Goal: Transaction & Acquisition: Purchase product/service

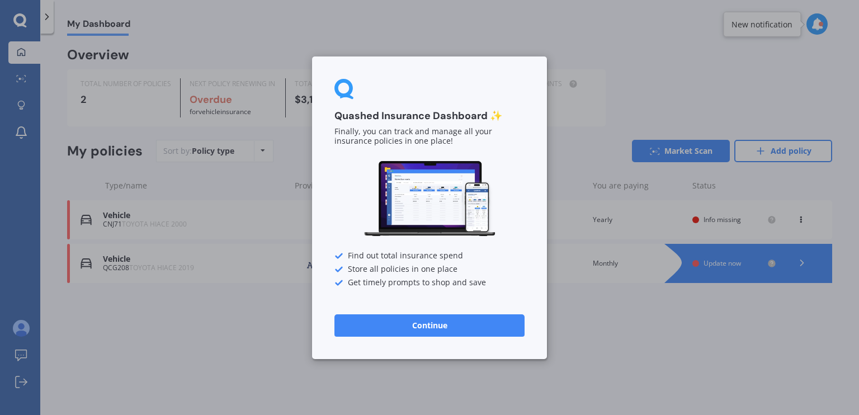
click at [387, 329] on button "Continue" at bounding box center [429, 325] width 190 height 22
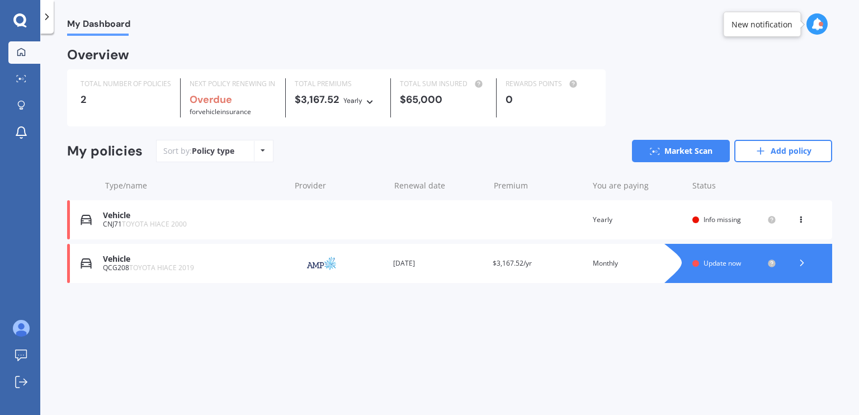
click at [370, 102] on icon at bounding box center [370, 100] width 8 height 7
click at [363, 177] on span "Monthly" at bounding box center [367, 179] width 29 height 10
click at [304, 157] on div "Sort by: Policy type Policy type Alphabetical Date added Renewing next Market S…" at bounding box center [494, 151] width 676 height 22
click at [398, 133] on div "Overview TOTAL NUMBER OF POLICIES 2 NEXT POLICY RENEWING IN Overdue for Vehicle…" at bounding box center [449, 179] width 765 height 261
click at [801, 262] on icon at bounding box center [801, 262] width 11 height 11
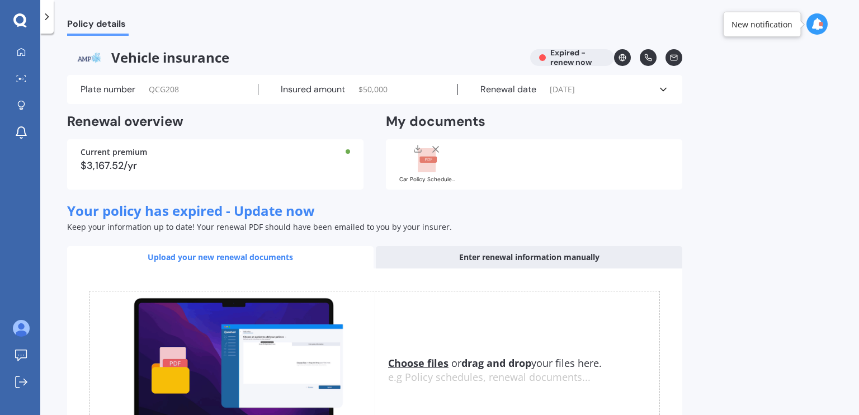
click at [461, 223] on div "Keep your information up to date! Your renewal PDF should have been emailed to …" at bounding box center [374, 226] width 615 height 11
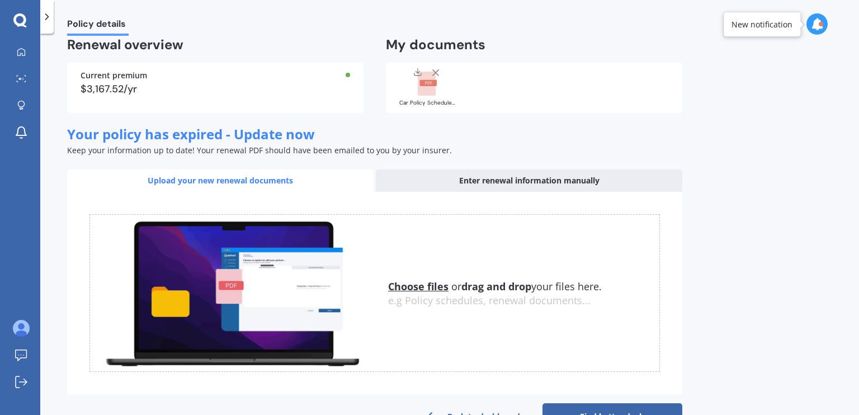
scroll to position [112, 0]
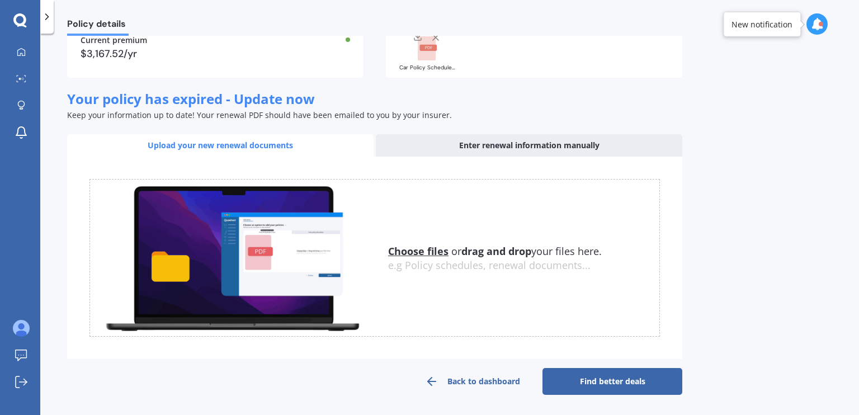
click at [598, 385] on link "Find better deals" at bounding box center [612, 381] width 140 height 27
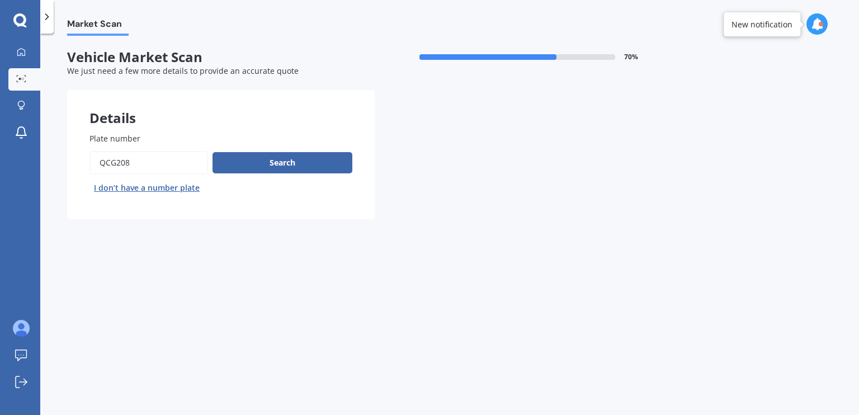
click at [246, 162] on button "Search" at bounding box center [282, 162] width 140 height 21
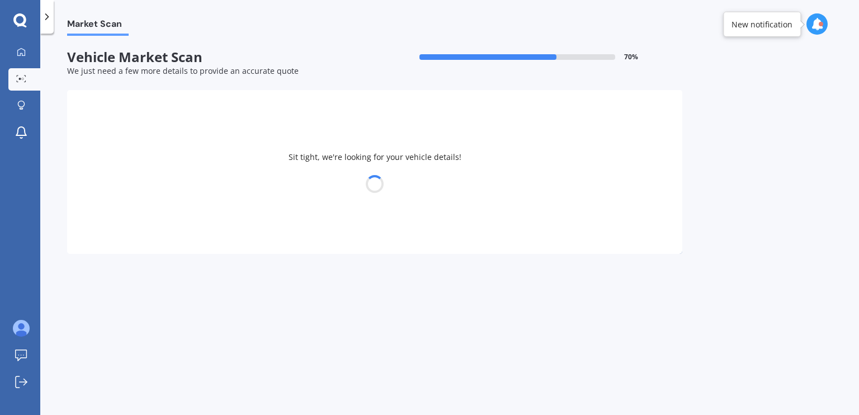
select select "TOYOTA"
select select "HIACE"
select select "25"
select select "01"
select select "1993"
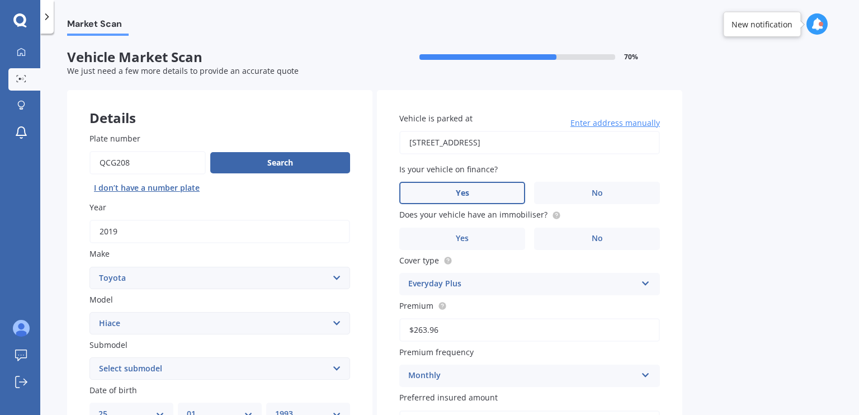
click at [693, 222] on div "Market Scan Vehicle Market Scan 70 % We just need a few more details to provide…" at bounding box center [449, 226] width 818 height 381
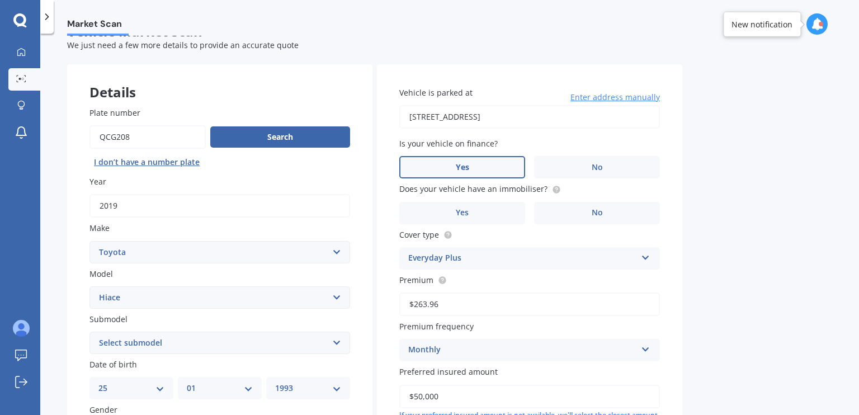
scroll to position [45, 0]
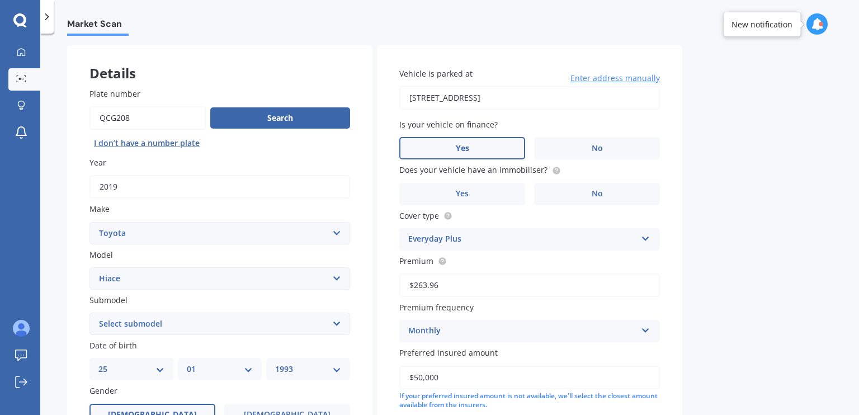
click at [572, 192] on label "No" at bounding box center [597, 194] width 126 height 22
click at [0, 0] on input "No" at bounding box center [0, 0] width 0 height 0
click at [589, 235] on div "Everyday Plus" at bounding box center [522, 239] width 228 height 13
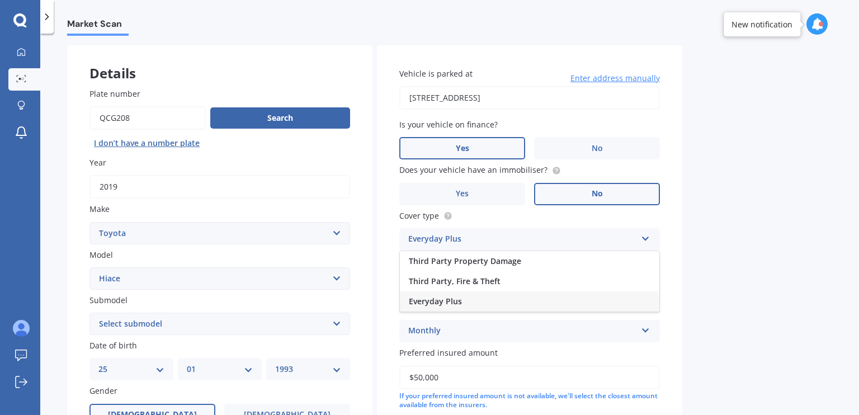
click at [463, 299] on div "Everyday Plus" at bounding box center [529, 301] width 259 height 20
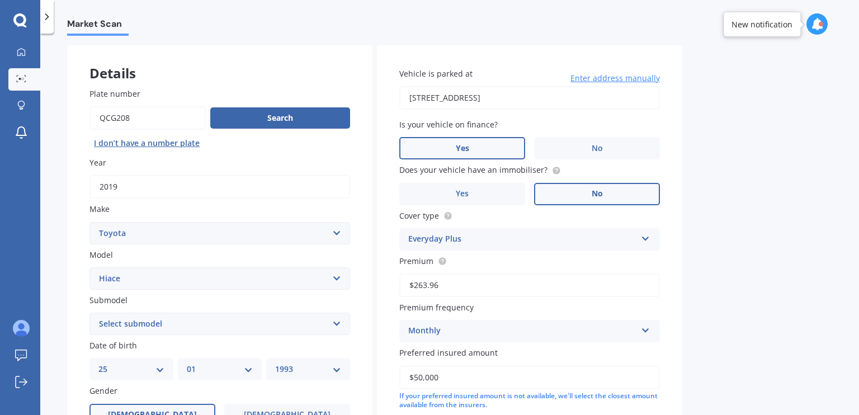
click at [447, 214] on icon at bounding box center [448, 215] width 2 height 2
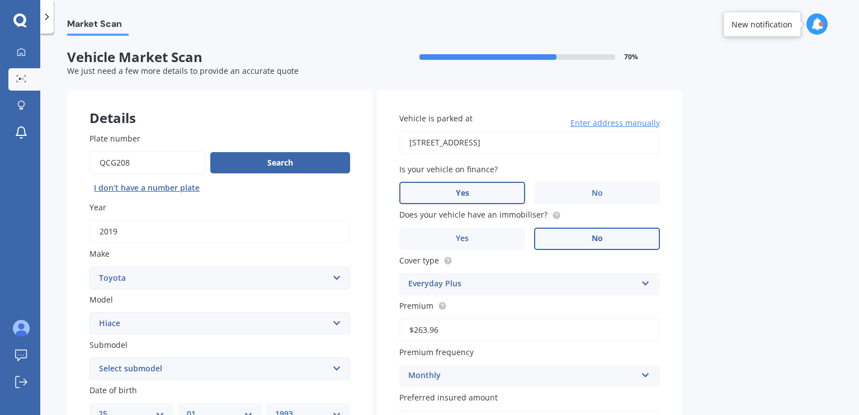
scroll to position [0, 0]
click at [373, 267] on div "Details Plate number Search I don’t have a number plate Year [DATE] Make Select…" at bounding box center [374, 420] width 615 height 660
drag, startPoint x: 853, startPoint y: 173, endPoint x: 853, endPoint y: 158, distance: 15.1
click at [853, 158] on div "Market Scan Vehicle Market Scan 70 % We just need a few more details to provide…" at bounding box center [449, 226] width 818 height 381
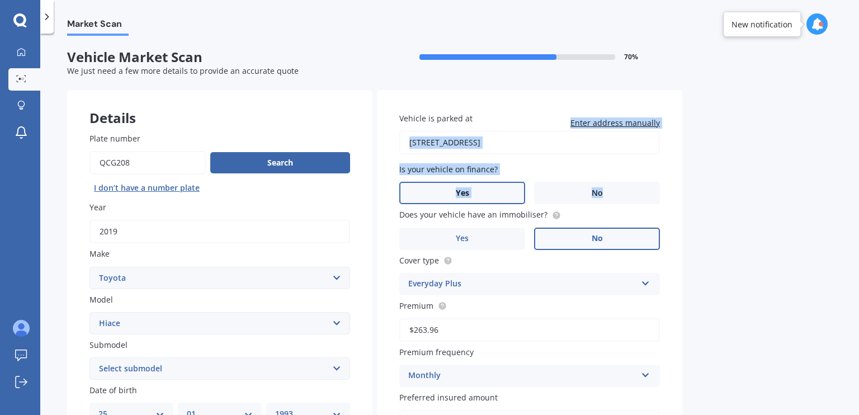
click at [707, 123] on div "Market Scan Vehicle Market Scan 70 % We just need a few more details to provide…" at bounding box center [449, 226] width 818 height 381
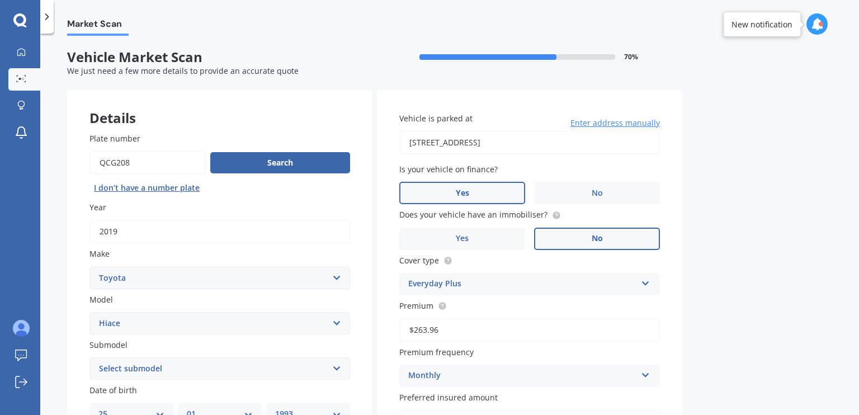
click at [698, 307] on div "Market Scan Vehicle Market Scan 70 % We just need a few more details to provide…" at bounding box center [449, 226] width 818 height 381
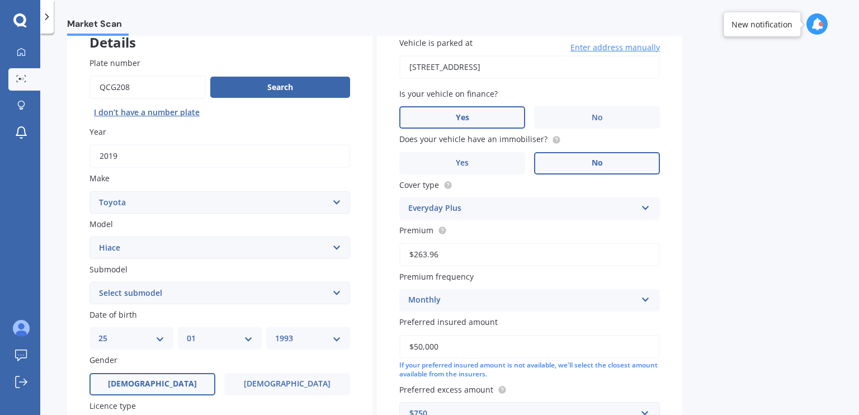
scroll to position [89, 0]
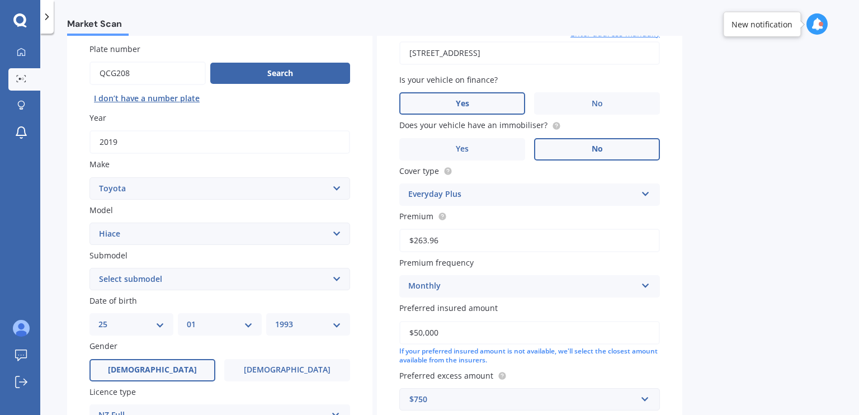
click at [577, 238] on input "$263.96" at bounding box center [529, 240] width 261 height 23
click at [716, 290] on div "Market Scan Vehicle Market Scan 70 % We just need a few more details to provide…" at bounding box center [449, 226] width 818 height 381
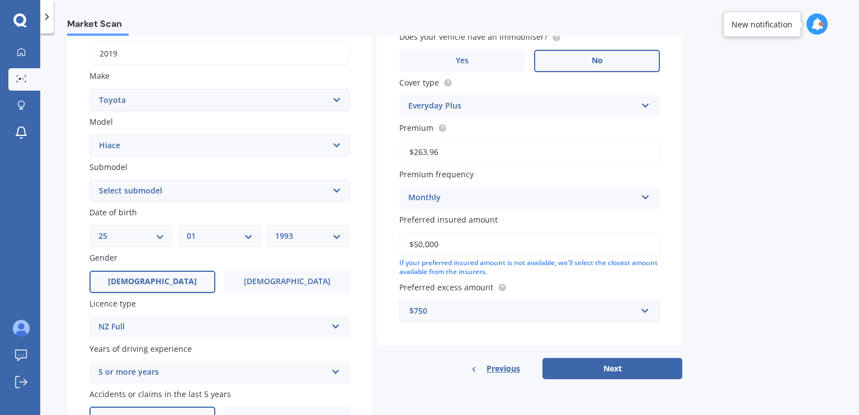
scroll to position [179, 0]
drag, startPoint x: 443, startPoint y: 248, endPoint x: 375, endPoint y: 247, distance: 67.7
click at [375, 247] on div "Details Plate number Search I don’t have a number plate Year [DATE] Make Select…" at bounding box center [374, 241] width 615 height 660
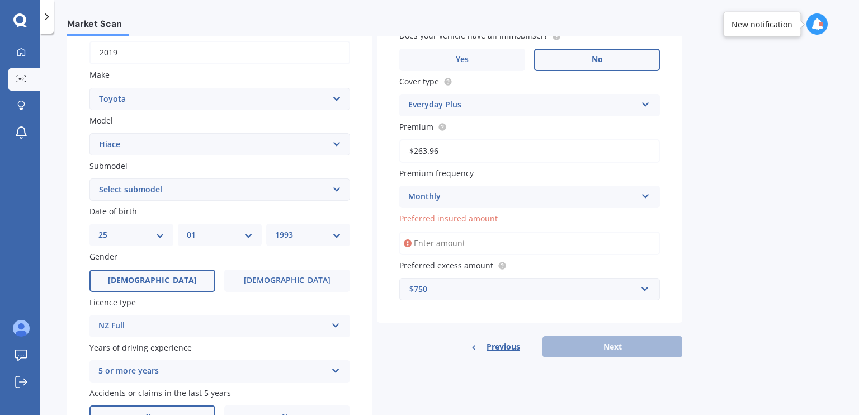
click at [798, 260] on div "Market Scan Vehicle Market Scan 70 % We just need a few more details to provide…" at bounding box center [449, 226] width 818 height 381
click at [482, 239] on input "Preferred insured amount" at bounding box center [529, 242] width 261 height 23
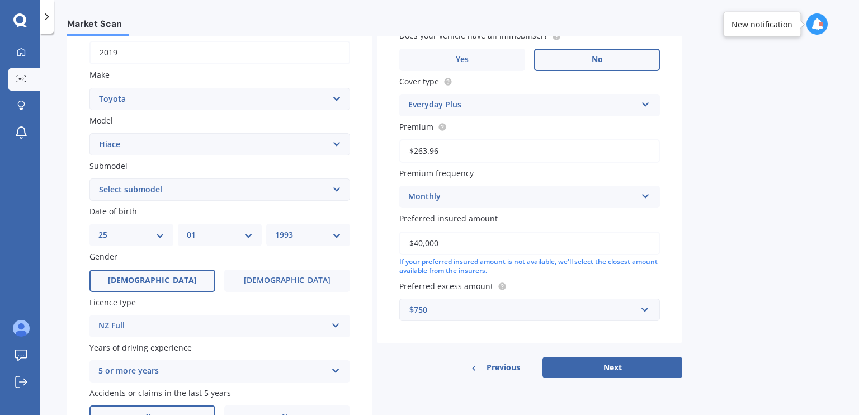
click at [728, 240] on div "Market Scan Vehicle Market Scan 70 % We just need a few more details to provide…" at bounding box center [449, 226] width 818 height 381
click at [558, 245] on input "$40,000" at bounding box center [529, 242] width 261 height 23
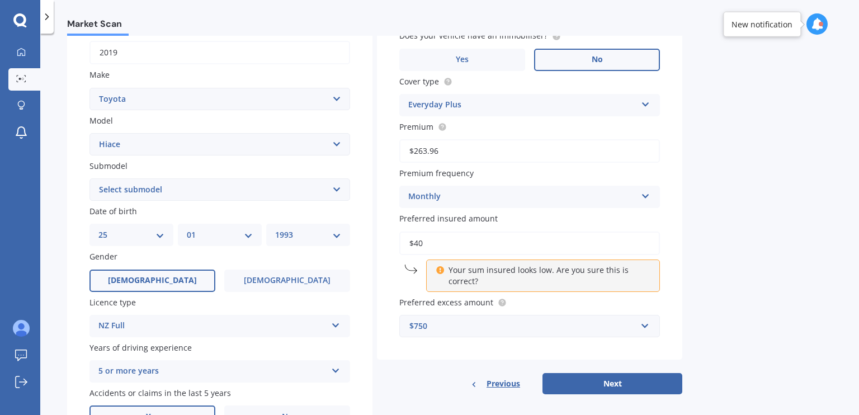
type input "$4"
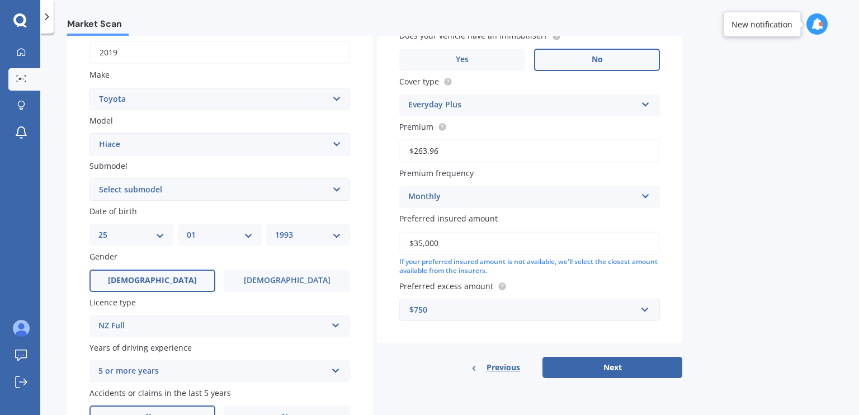
type input "$35,000"
click at [810, 252] on div "Market Scan Vehicle Market Scan 70 % We just need a few more details to provide…" at bounding box center [449, 226] width 818 height 381
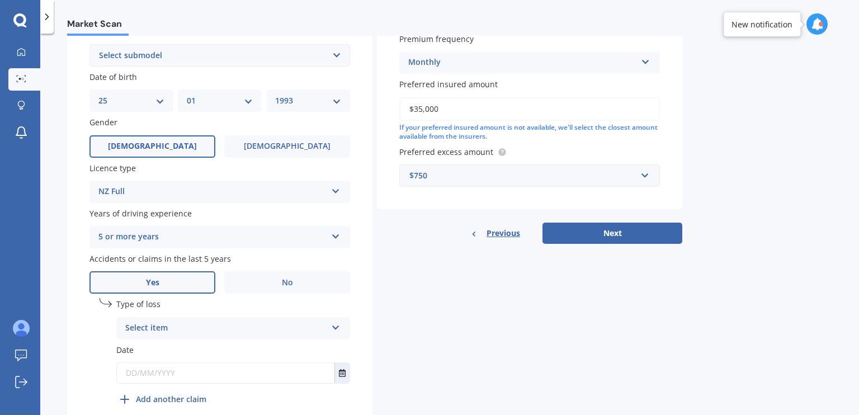
scroll to position [335, 0]
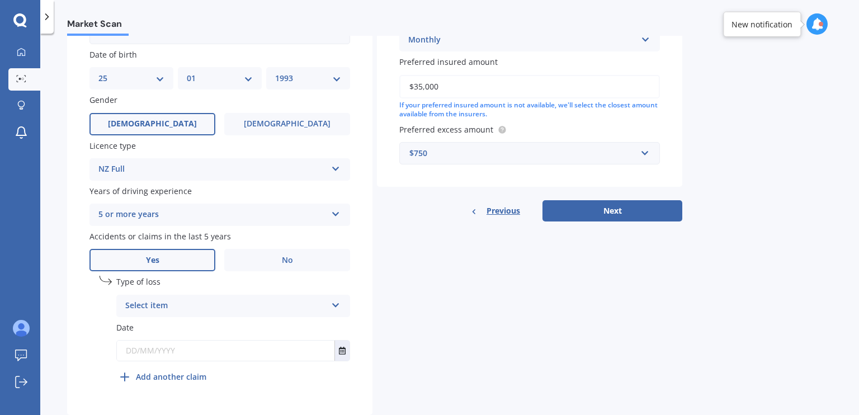
click at [171, 268] on label "Yes" at bounding box center [152, 260] width 126 height 22
click at [0, 0] on input "Yes" at bounding box center [0, 0] width 0 height 0
click at [135, 219] on div "5 or more years" at bounding box center [212, 214] width 228 height 13
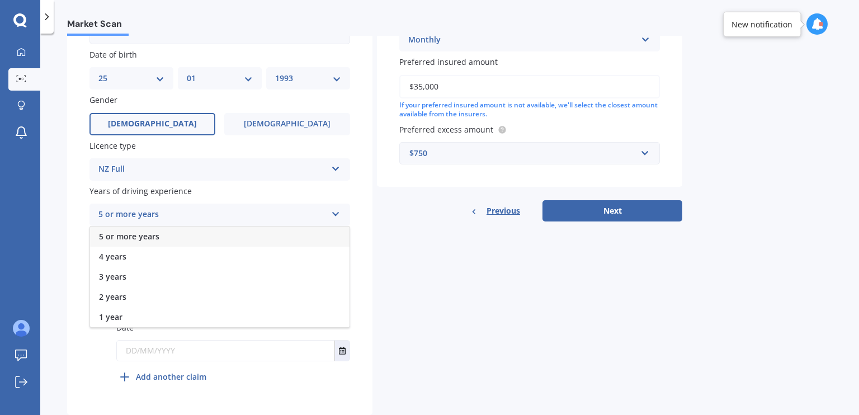
click at [135, 219] on div "5 or more years" at bounding box center [212, 214] width 228 height 13
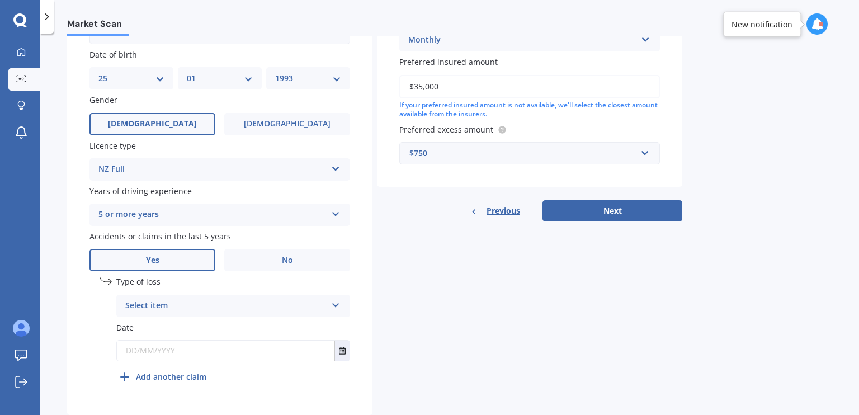
click at [49, 178] on div "Market Scan Vehicle Market Scan 70 % We just need a few more details to provide…" at bounding box center [449, 226] width 818 height 381
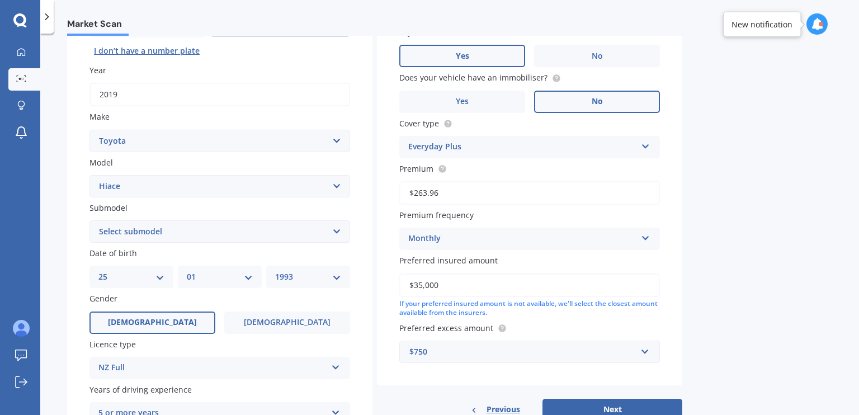
scroll to position [134, 0]
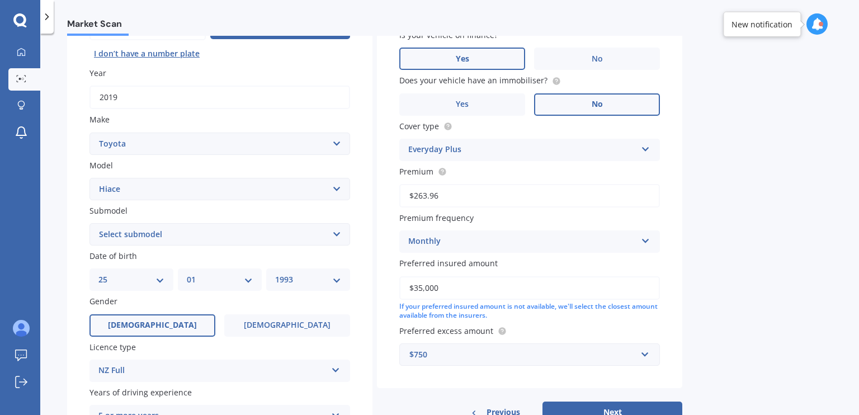
click at [124, 230] on select "Select submodel Diesel Light Van Turbo Diesel Turbo diesel 4WD Van Van petrol 4…" at bounding box center [219, 234] width 261 height 22
select select "LIGHT VAN"
click at [89, 223] on select "Select submodel Diesel Light Van Turbo Diesel Turbo diesel 4WD Van Van petrol 4…" at bounding box center [219, 234] width 261 height 22
click at [54, 258] on div "Market Scan Vehicle Market Scan 70 % We just need a few more details to provide…" at bounding box center [449, 226] width 818 height 381
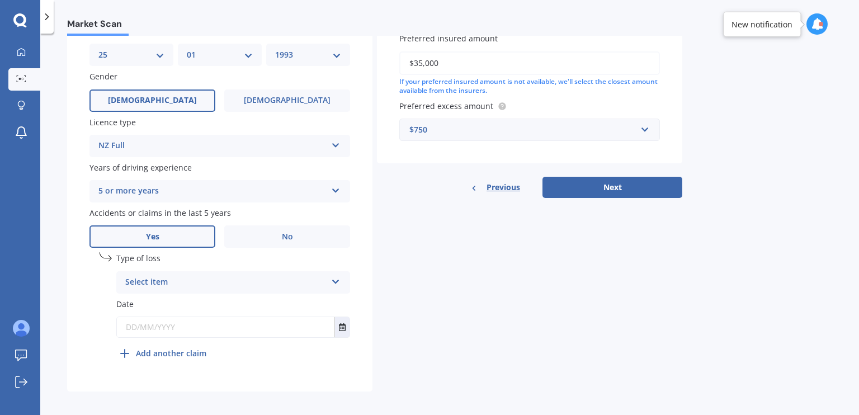
scroll to position [364, 0]
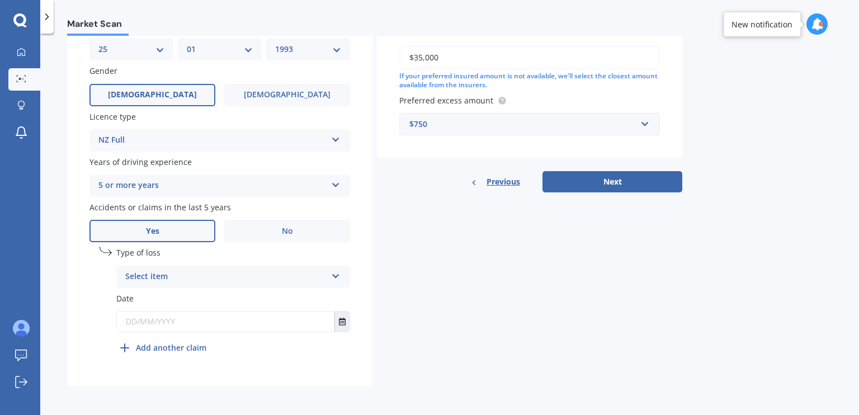
click at [163, 269] on div "Select item At fault accident Not at fault accident" at bounding box center [233, 277] width 234 height 22
click at [164, 314] on span "Not at fault accident" at bounding box center [165, 318] width 79 height 11
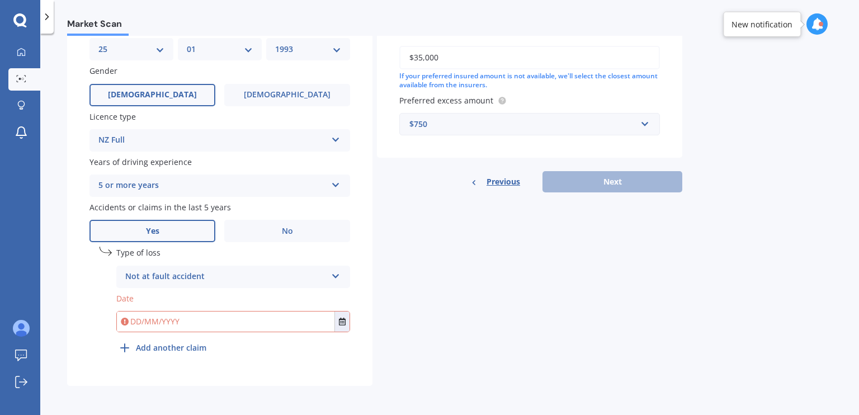
click at [164, 314] on input "text" at bounding box center [225, 321] width 217 height 20
click at [344, 318] on icon "Select date" at bounding box center [342, 322] width 7 height 8
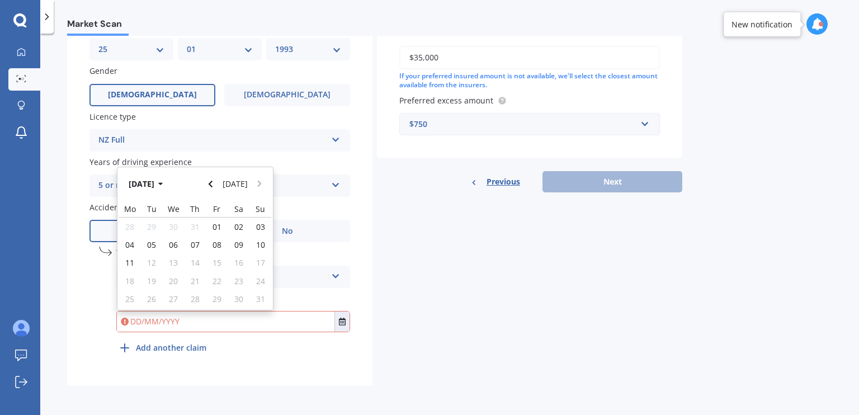
click at [158, 184] on button "[DATE]" at bounding box center [148, 183] width 48 height 20
click at [139, 220] on span "Jan" at bounding box center [138, 219] width 12 height 11
click at [170, 229] on span "01" at bounding box center [173, 226] width 9 height 11
type input "[DATE]"
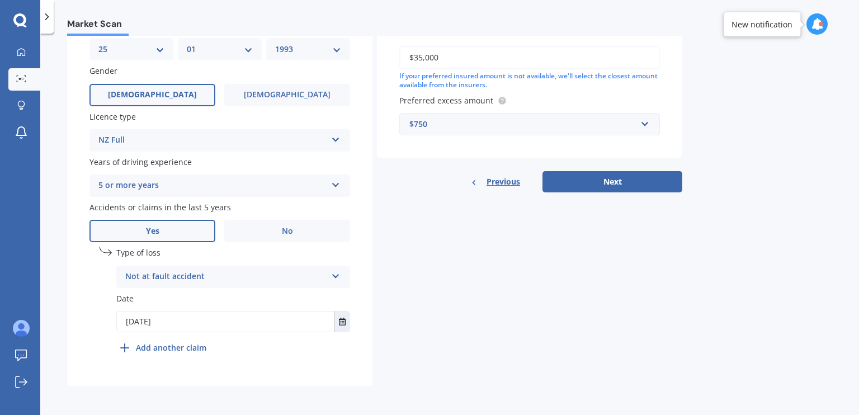
click at [139, 346] on b "Add another claim" at bounding box center [171, 348] width 70 height 12
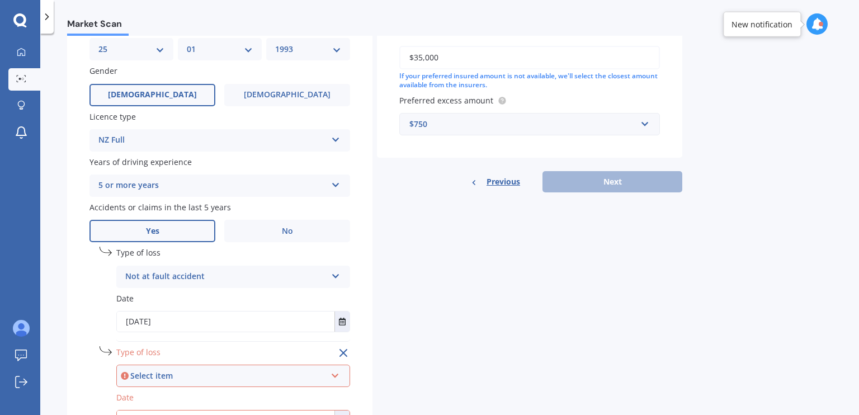
click at [57, 339] on div "Market Scan Vehicle Market Scan 70 % We just need a few more details to provide…" at bounding box center [449, 226] width 818 height 381
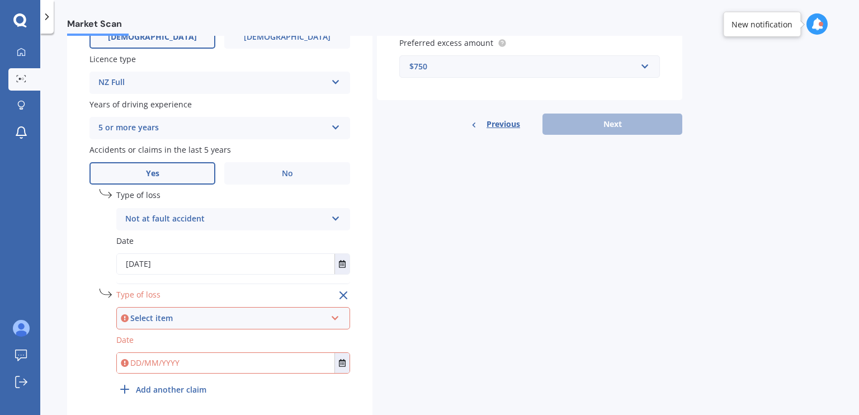
scroll to position [454, 0]
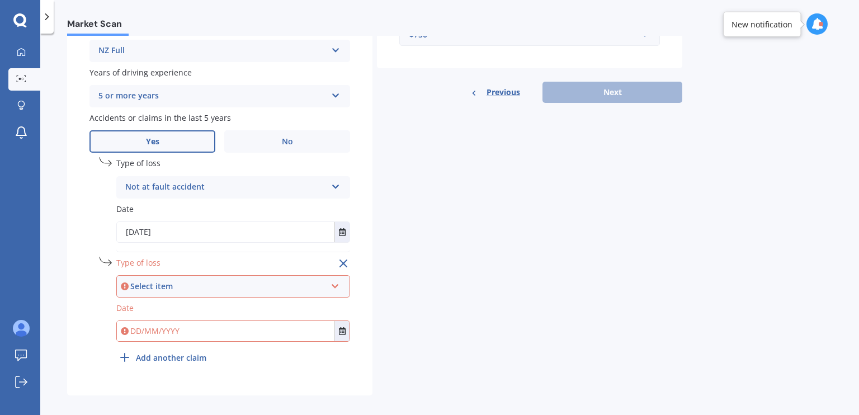
click at [188, 286] on div "Select item" at bounding box center [228, 286] width 196 height 12
click at [166, 325] on span "Not at fault accident" at bounding box center [165, 327] width 79 height 11
click at [154, 330] on input "text" at bounding box center [225, 331] width 217 height 20
click at [339, 328] on icon "Select date" at bounding box center [342, 331] width 7 height 8
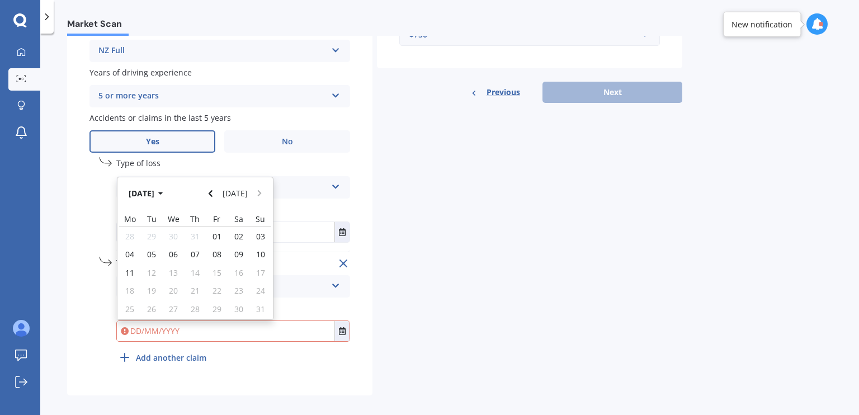
click at [153, 188] on button "[DATE]" at bounding box center [148, 193] width 48 height 20
click at [143, 226] on span "Jan" at bounding box center [138, 229] width 12 height 11
click at [169, 307] on span "29" at bounding box center [173, 309] width 9 height 11
type input "[DATE]"
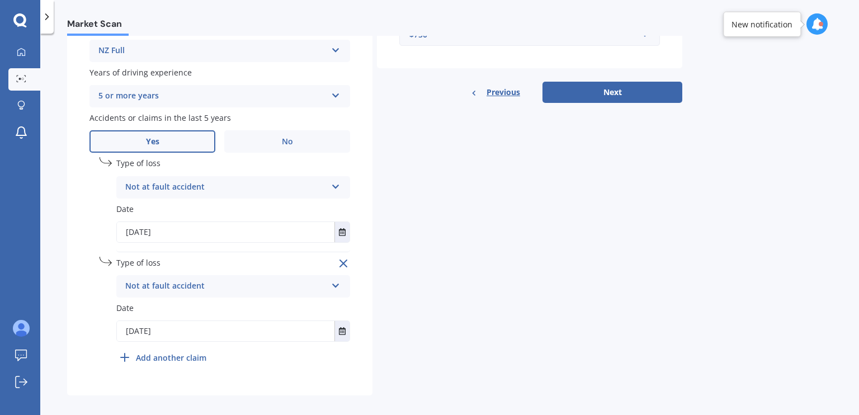
click at [575, 146] on div "Details Plate number Search I don’t have a number plate Year [DATE] Make Select…" at bounding box center [374, 16] width 615 height 760
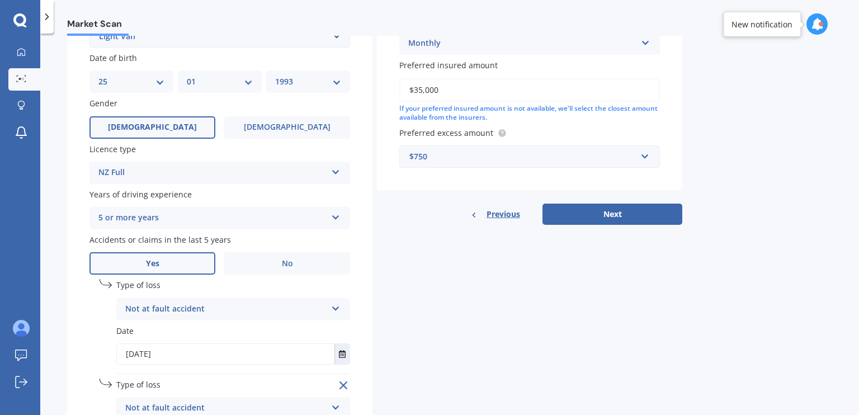
scroll to position [306, 0]
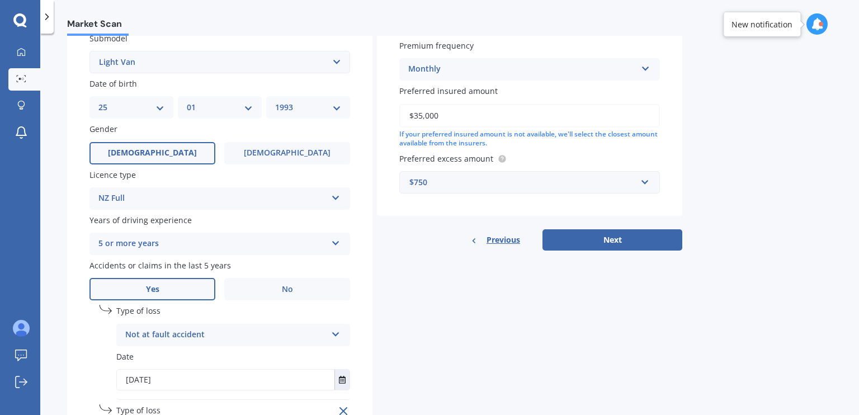
click at [618, 233] on button "Next" at bounding box center [612, 239] width 140 height 21
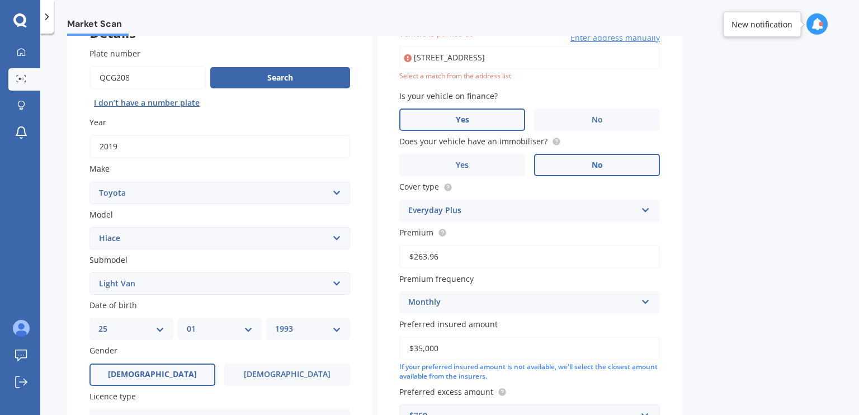
scroll to position [76, 0]
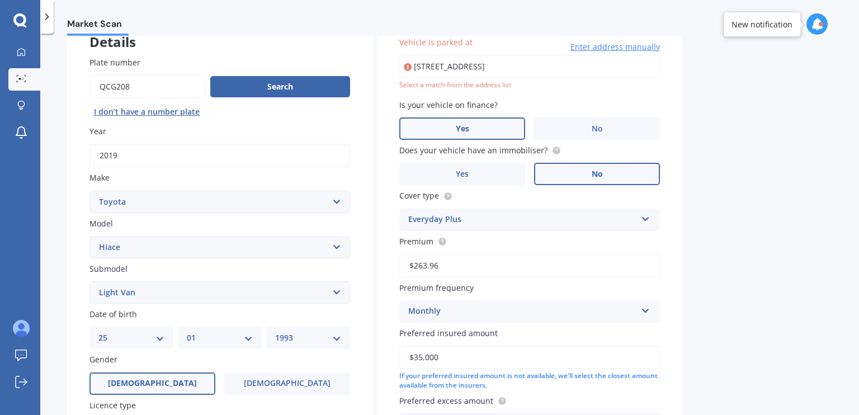
type input "[STREET_ADDRESS]"
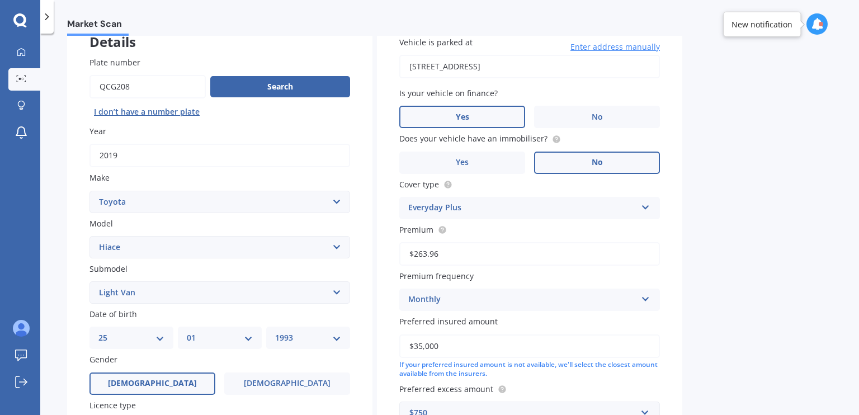
click at [761, 160] on div "Market Scan Vehicle Market Scan 70 % We just need a few more details to provide…" at bounding box center [449, 226] width 818 height 381
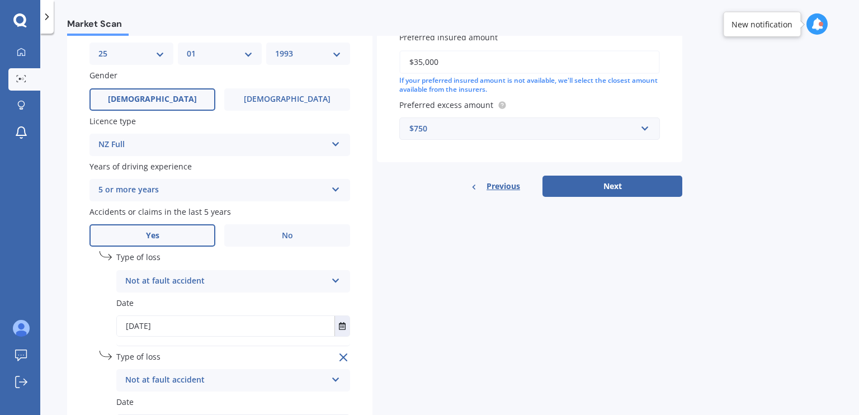
scroll to position [367, 0]
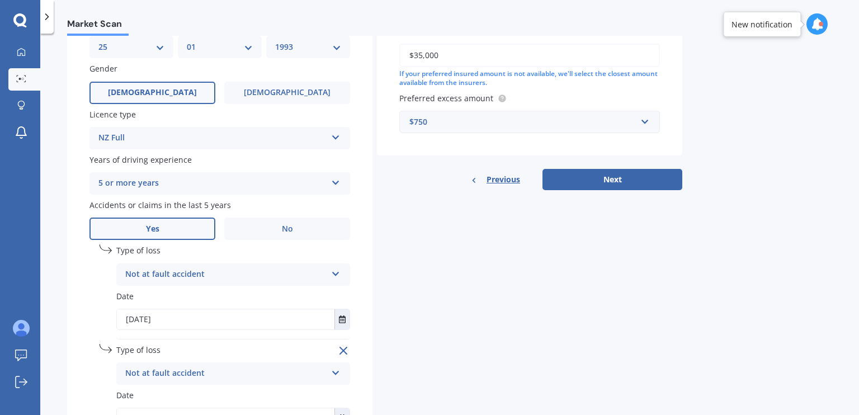
click at [648, 177] on button "Next" at bounding box center [612, 179] width 140 height 21
select select "25"
select select "01"
select select "1993"
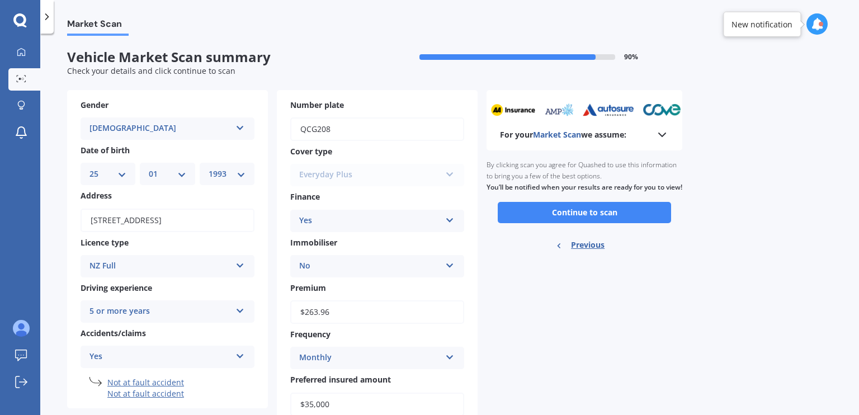
scroll to position [0, 0]
click at [751, 209] on div "Market Scan Vehicle Market Scan summary 90 % Check your details and click conti…" at bounding box center [449, 226] width 818 height 381
click at [518, 285] on div "For your Market Scan we assume: Ready to go By clicking scan you agree for Quas…" at bounding box center [584, 280] width 196 height 380
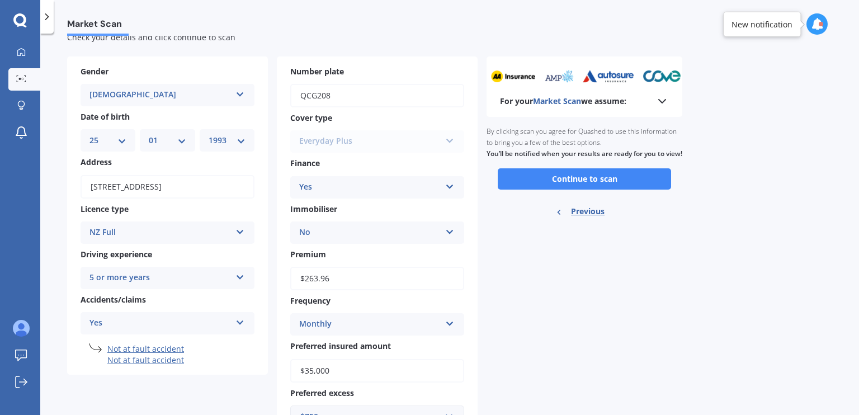
scroll to position [16, 0]
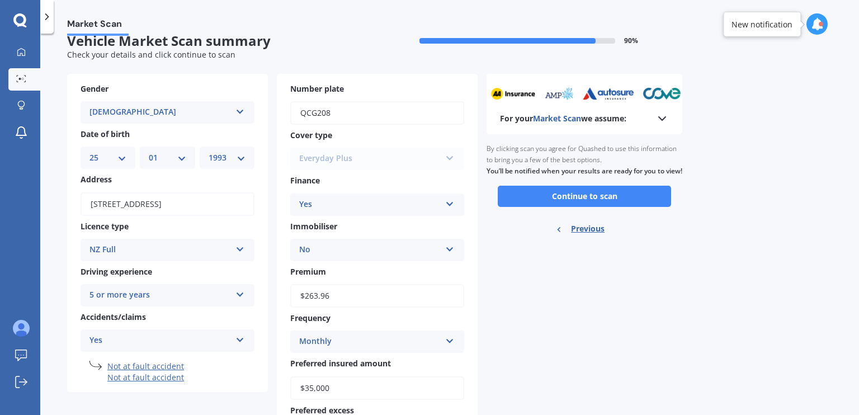
click at [546, 203] on button "Continue to scan" at bounding box center [584, 196] width 173 height 21
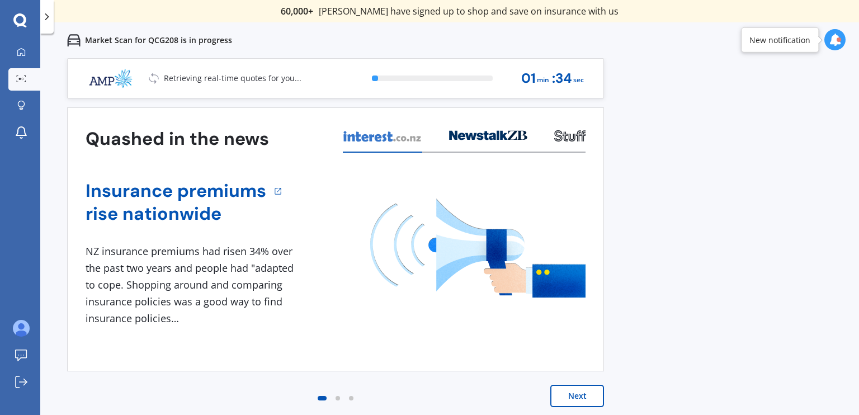
click at [698, 213] on div "Previous 60,000+ Kiwis have signed up to shop and save on insurance with us " H…" at bounding box center [449, 265] width 818 height 415
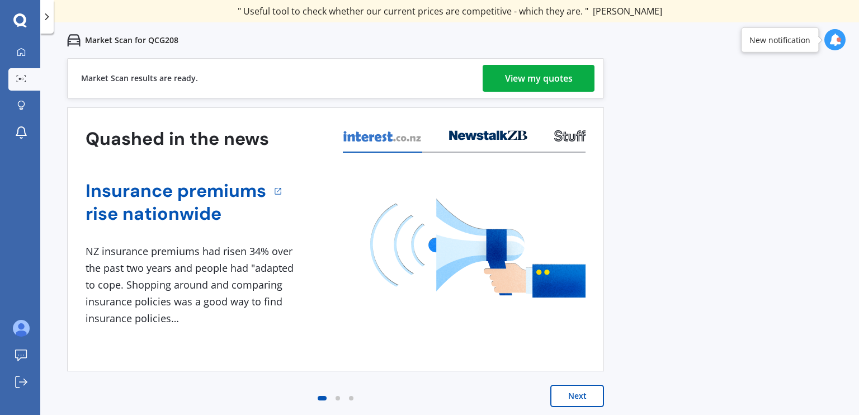
click at [576, 82] on link "View my quotes" at bounding box center [538, 78] width 112 height 27
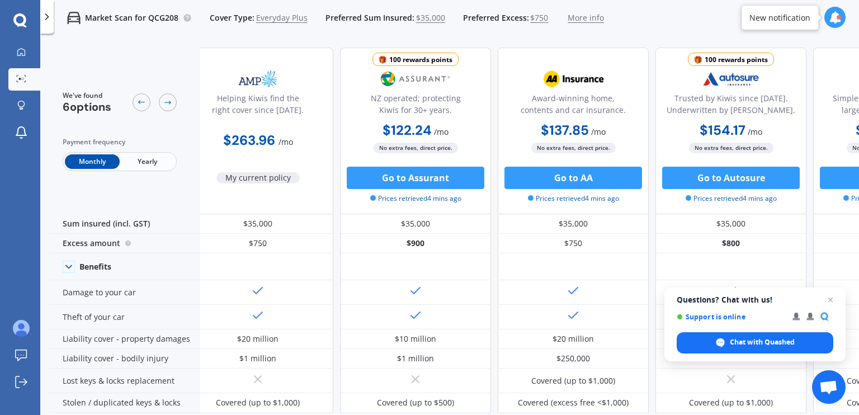
scroll to position [0, 10]
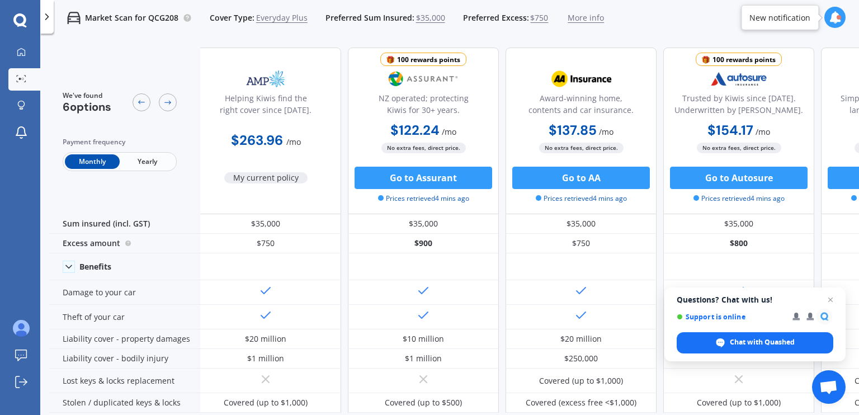
click at [349, 201] on div "Go to Assurant Prices retrieved 4 mins ago" at bounding box center [423, 185] width 151 height 37
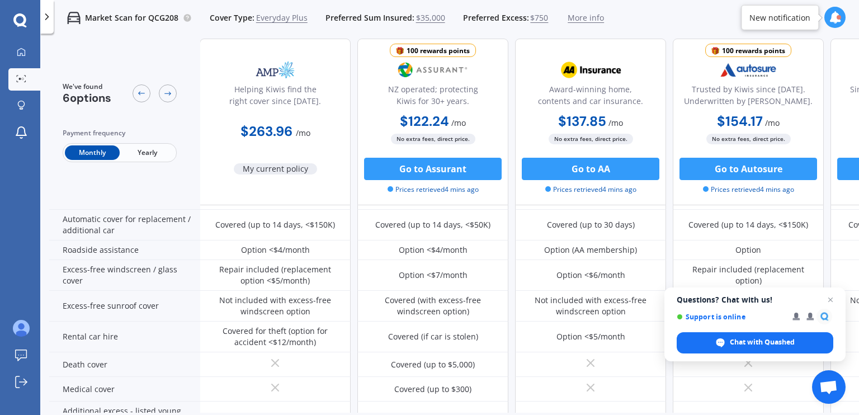
scroll to position [358, 0]
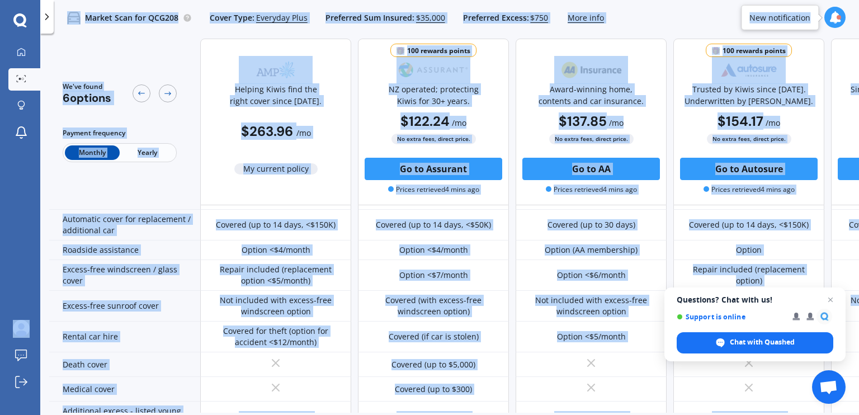
copy body "We are experiencing high volume of Market Scans . Just a heads up we will have …"
click at [278, 34] on div "Market Scan for QCG208 Cover Type: Everyday Plus Preferred Sum Insured: $35,000…" at bounding box center [329, 18] width 550 height 36
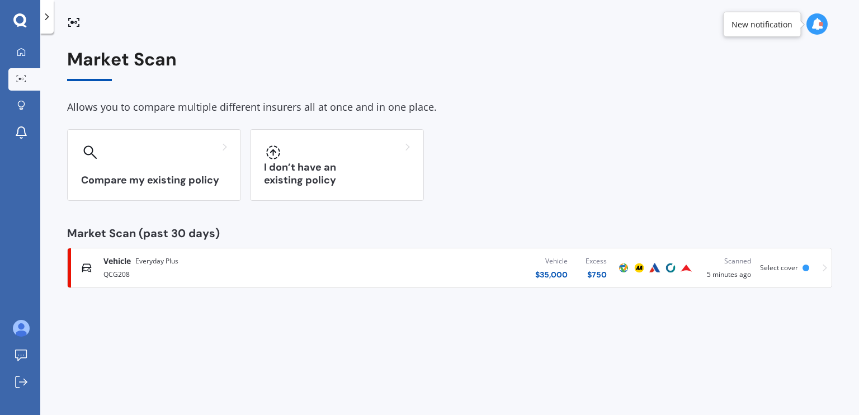
click at [453, 274] on div "Vehicle $ 35,000 Excess $ 750" at bounding box center [481, 268] width 267 height 34
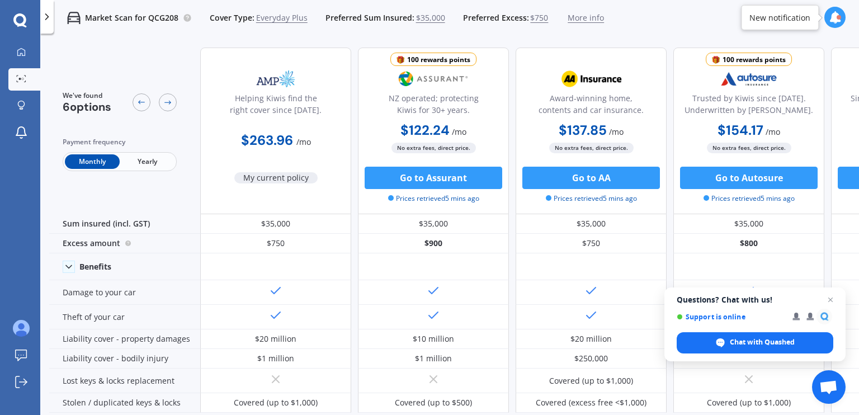
click at [422, 17] on span "$35,000" at bounding box center [430, 17] width 29 height 11
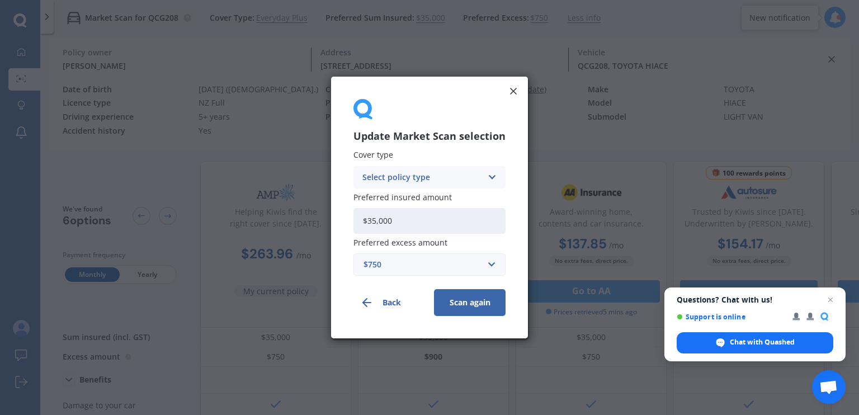
click at [403, 223] on input "$35,000" at bounding box center [429, 221] width 152 height 26
click at [408, 186] on div "Select policy type Comprehensive Third Party, Fire & Theft Third Party" at bounding box center [429, 177] width 152 height 22
click at [402, 205] on div "Comprehensive" at bounding box center [429, 199] width 151 height 20
drag, startPoint x: 403, startPoint y: 220, endPoint x: 283, endPoint y: 233, distance: 120.9
click at [283, 233] on div "Update Market Scan selection Cover type Comprehensive Comprehensive Third Party…" at bounding box center [429, 207] width 859 height 415
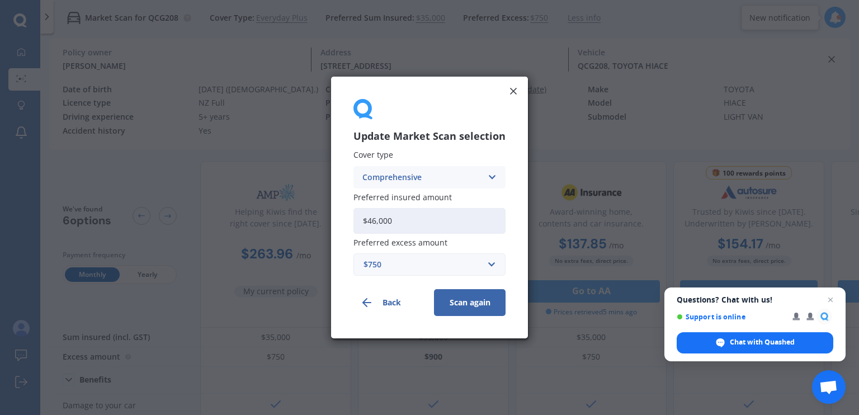
type input "$46,000"
click at [452, 297] on button "Scan again" at bounding box center [470, 302] width 72 height 27
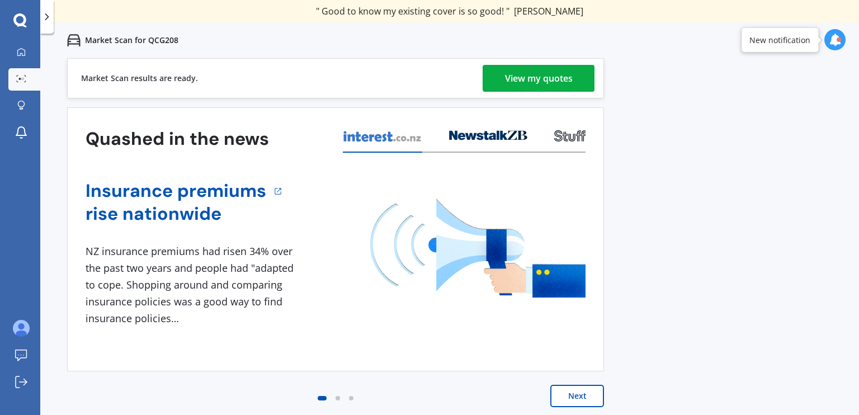
click at [571, 85] on div "View my quotes" at bounding box center [539, 78] width 68 height 27
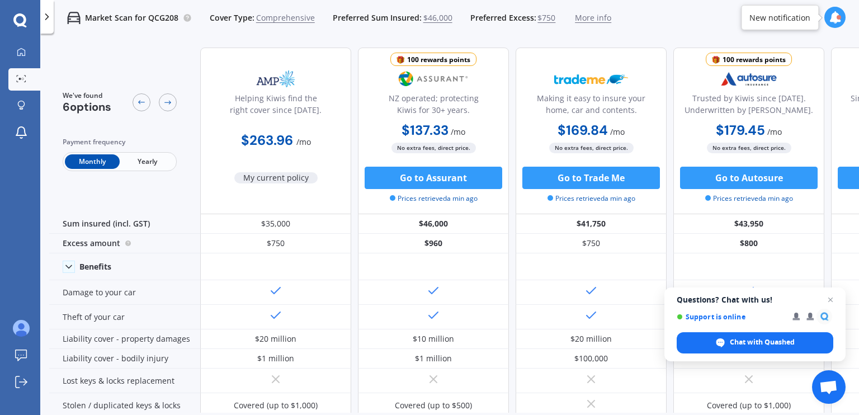
click at [356, 206] on div "Helping Kiwis find the right cover since [DATE]. $263.96 / mo My current policy…" at bounding box center [669, 131] width 939 height 167
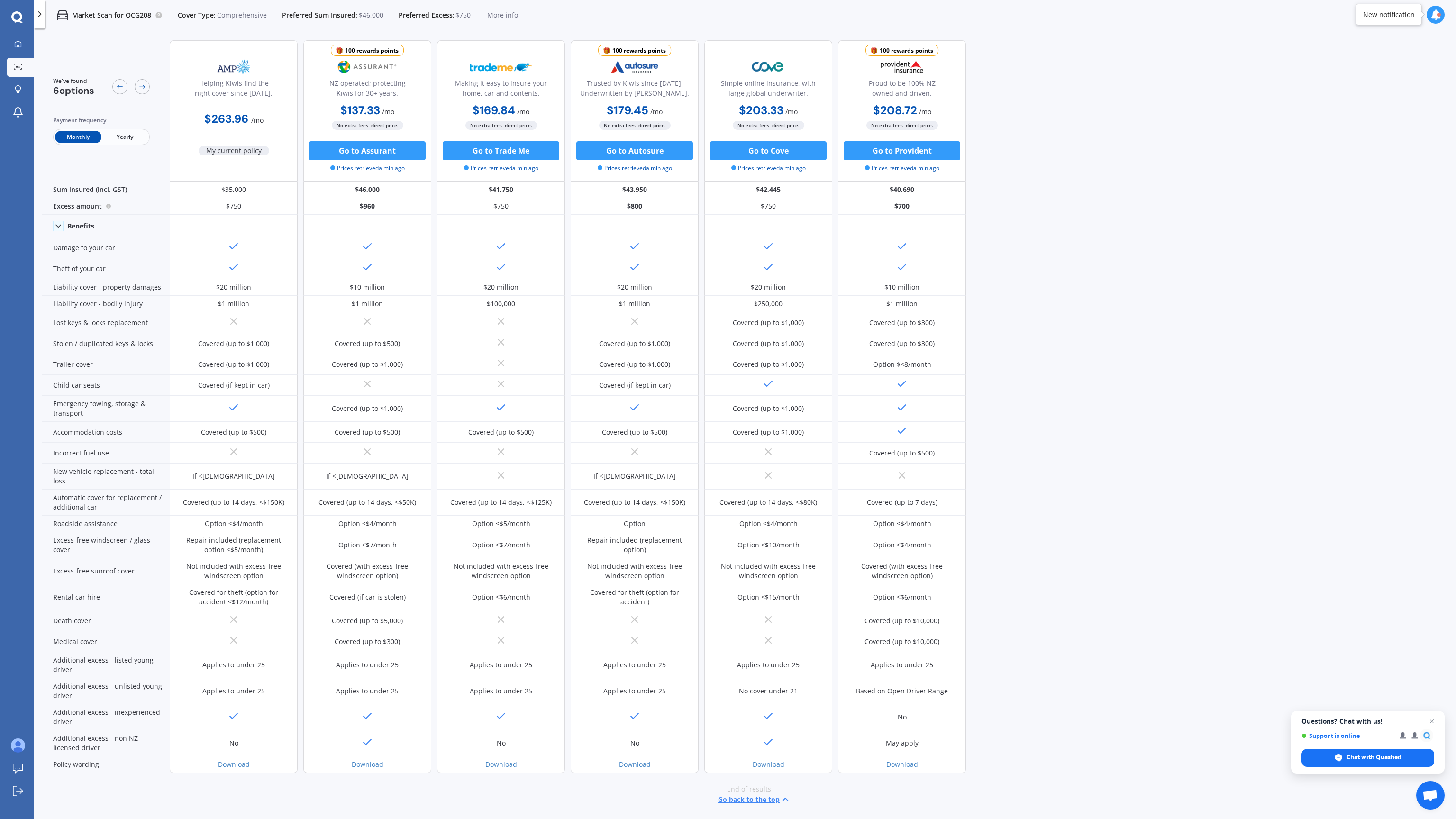
click at [728, 159] on div "We've found 6 options Payment frequency Monthly Yearly Helping Kiwis find the r…" at bounding box center [749, 425] width 1414 height 784
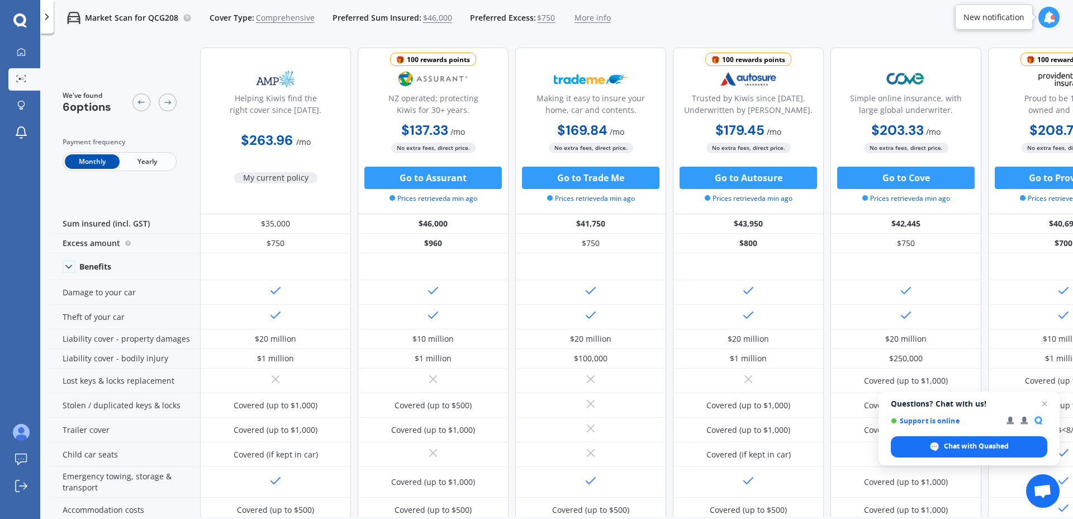
drag, startPoint x: 886, startPoint y: 67, endPoint x: 678, endPoint y: 13, distance: 214.2
click at [678, 13] on div "Market Scan for QCG208 Cover Type: Comprehensive Preferred Sum Insured: $46,000…" at bounding box center [556, 18] width 1033 height 36
click at [425, 18] on span "$46,000" at bounding box center [437, 17] width 29 height 11
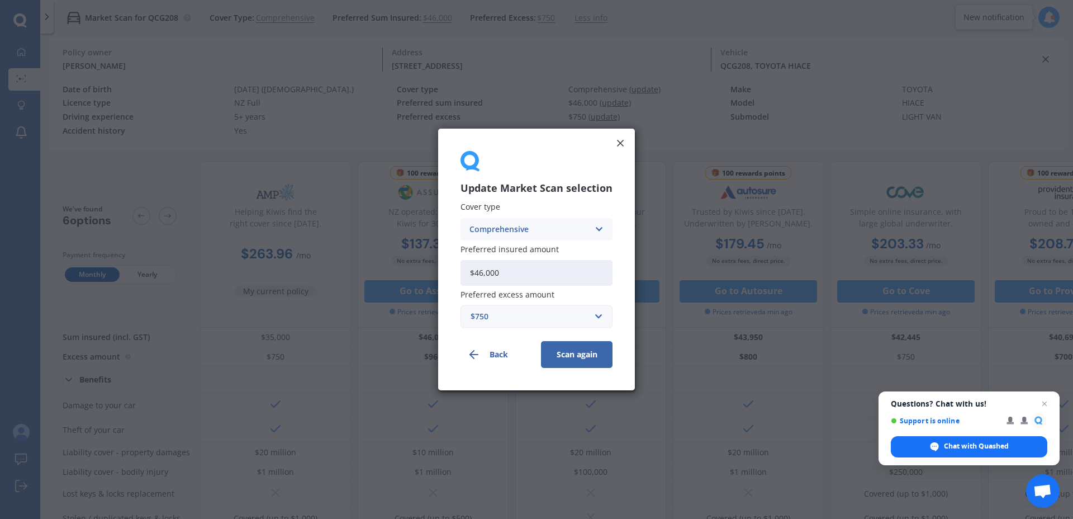
drag, startPoint x: 512, startPoint y: 272, endPoint x: 443, endPoint y: 274, distance: 68.8
click at [443, 274] on div "Update Market Scan selection Cover type Comprehensive Comprehensive Third Party…" at bounding box center [536, 260] width 197 height 262
type input "$38,000"
click at [562, 357] on button "Scan again" at bounding box center [577, 354] width 72 height 27
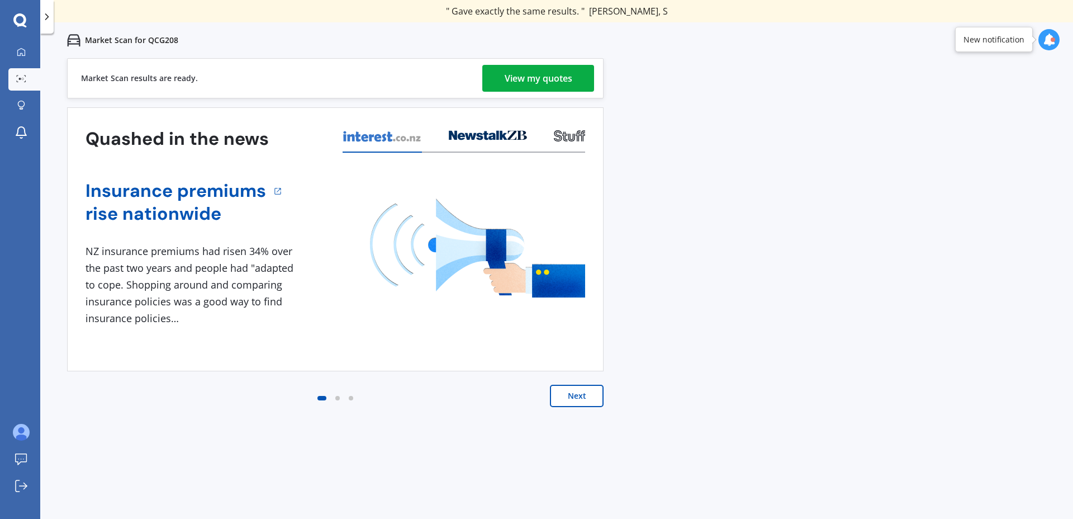
click at [552, 83] on div "View my quotes" at bounding box center [539, 78] width 68 height 27
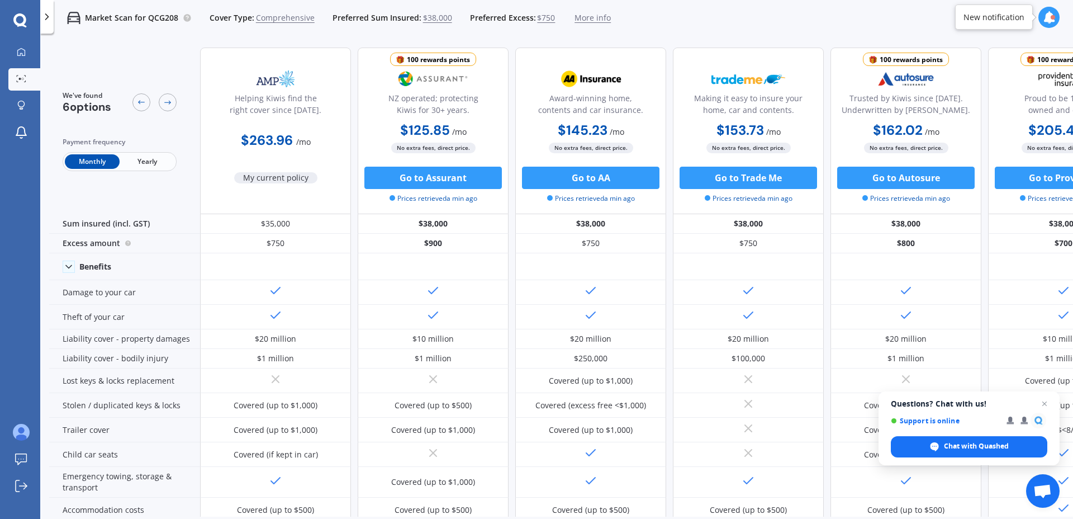
drag, startPoint x: 1062, startPoint y: 1, endPoint x: 766, endPoint y: 28, distance: 296.4
click at [766, 28] on div "Market Scan for QCG208 Cover Type: Comprehensive Preferred Sum Insured: $38,000…" at bounding box center [556, 18] width 1033 height 36
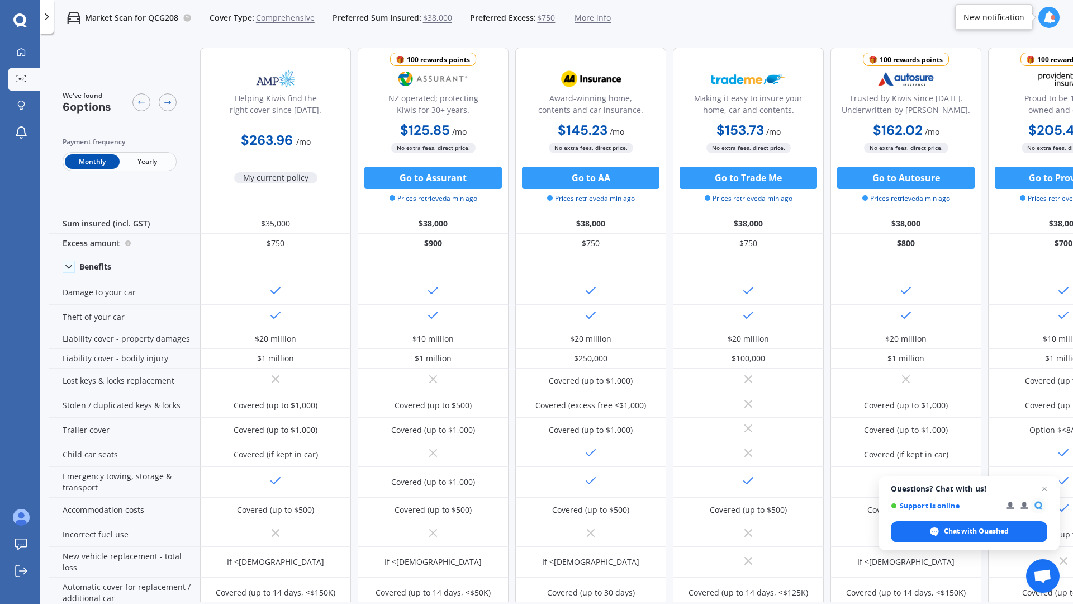
click at [751, 21] on div "Market Scan for QCG208 Cover Type: Comprehensive Preferred Sum Insured: $38,000…" at bounding box center [556, 18] width 1033 height 36
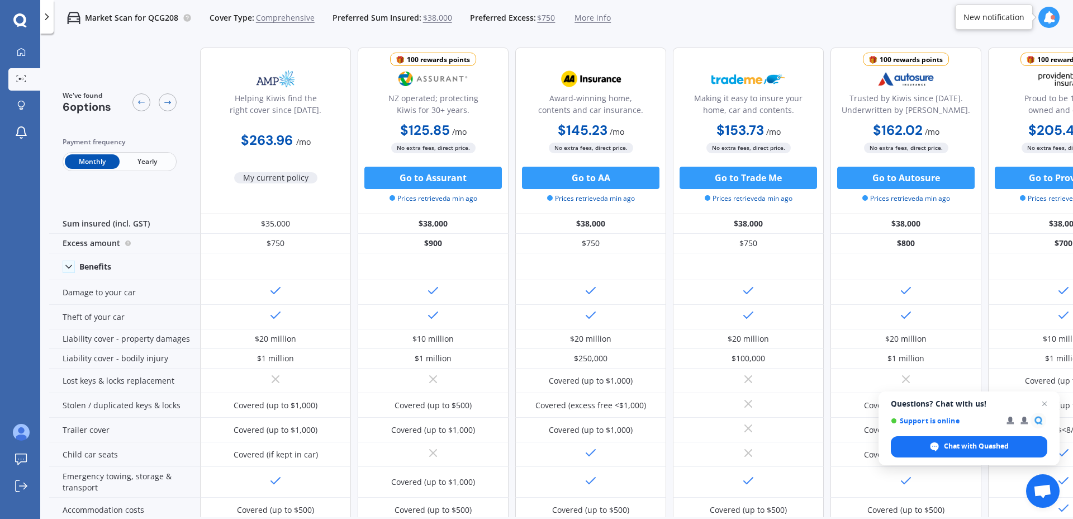
drag, startPoint x: 1532, startPoint y: 2, endPoint x: 743, endPoint y: 28, distance: 789.2
click at [743, 28] on div "Market Scan for QCG208 Cover Type: Comprehensive Preferred Sum Insured: $38,000…" at bounding box center [556, 18] width 1033 height 36
click at [353, 41] on div "We've found 6 options Payment frequency Monthly Yearly Helping Kiwis find the r…" at bounding box center [594, 475] width 1090 height 873
click at [424, 16] on span "$38,000" at bounding box center [437, 17] width 29 height 11
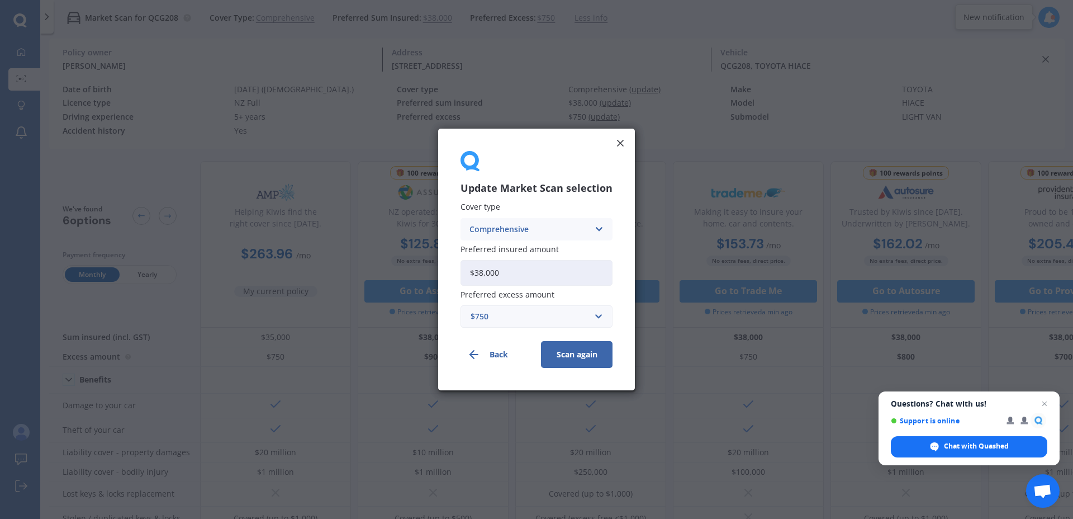
click at [485, 272] on input "$38,000" at bounding box center [537, 273] width 152 height 26
type input "$36,000"
click at [566, 354] on button "Scan again" at bounding box center [577, 354] width 72 height 27
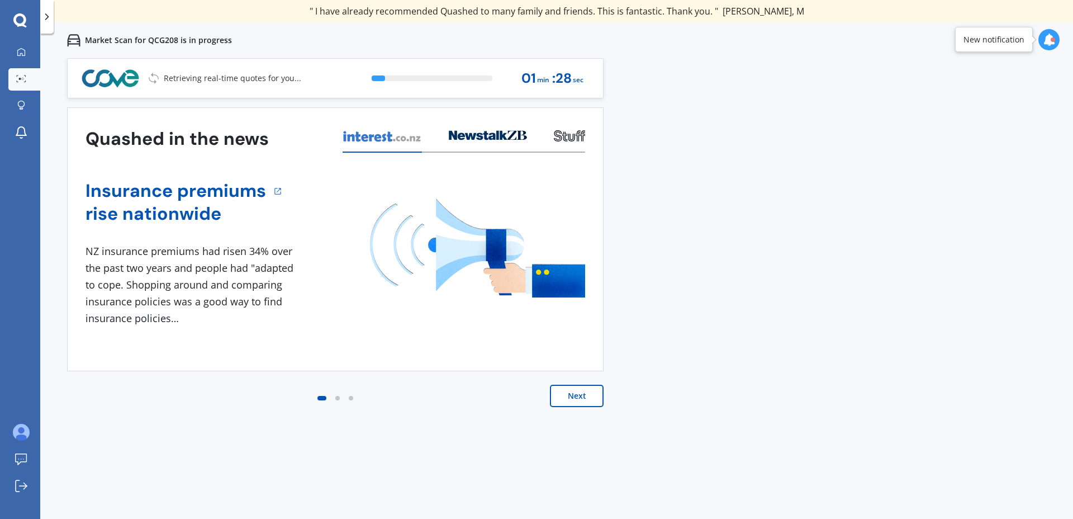
click at [537, 77] on span "min" at bounding box center [543, 80] width 12 height 15
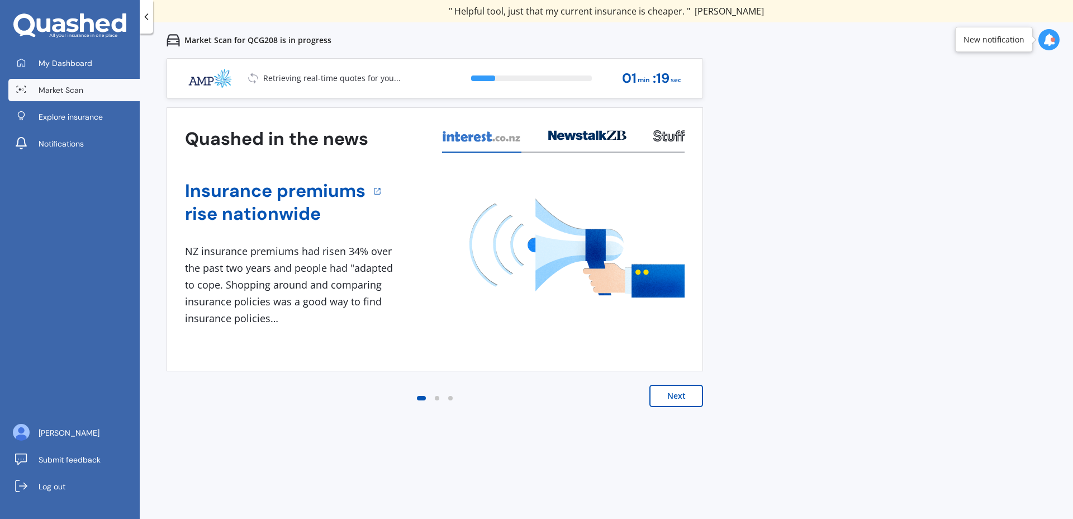
click at [687, 410] on div "Next" at bounding box center [435, 407] width 537 height 45
click at [682, 399] on button "Next" at bounding box center [677, 396] width 54 height 22
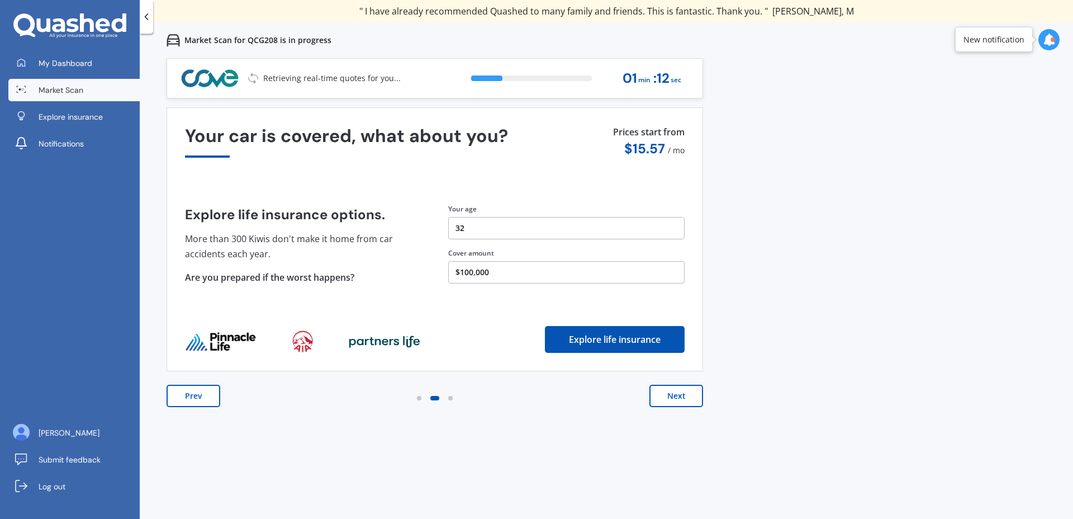
click at [682, 399] on button "Next" at bounding box center [677, 396] width 54 height 22
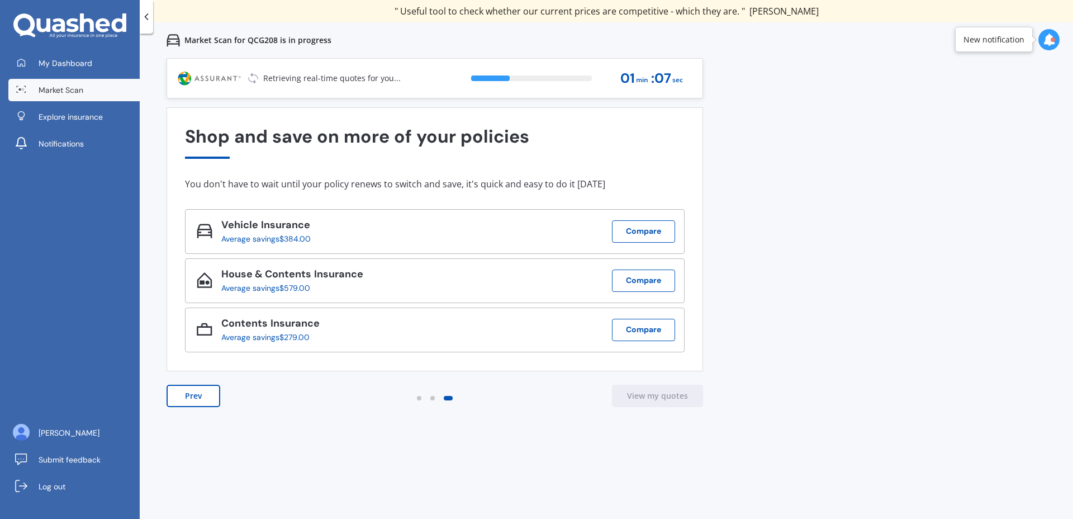
click at [203, 401] on button "Prev" at bounding box center [194, 396] width 54 height 22
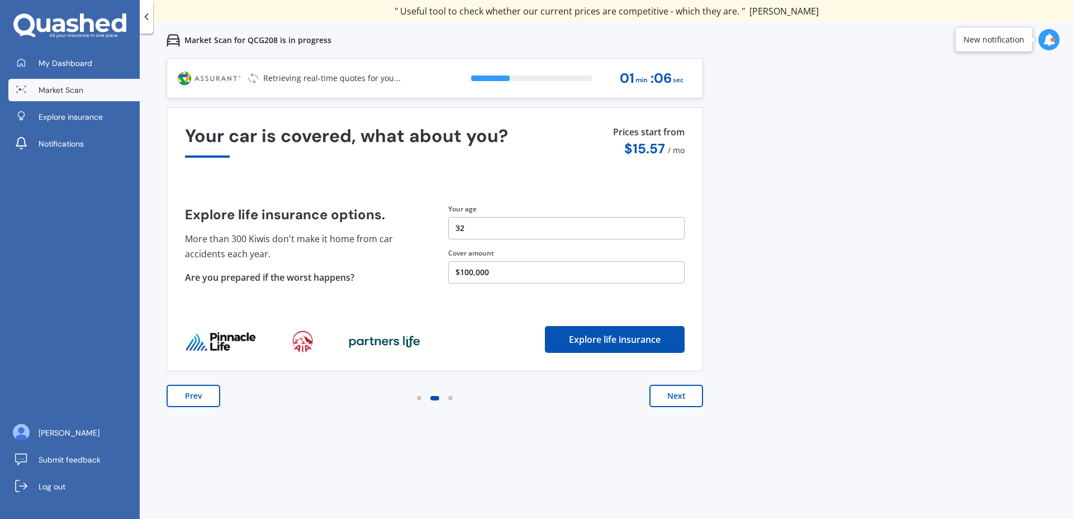
click at [203, 401] on button "Prev" at bounding box center [194, 396] width 54 height 22
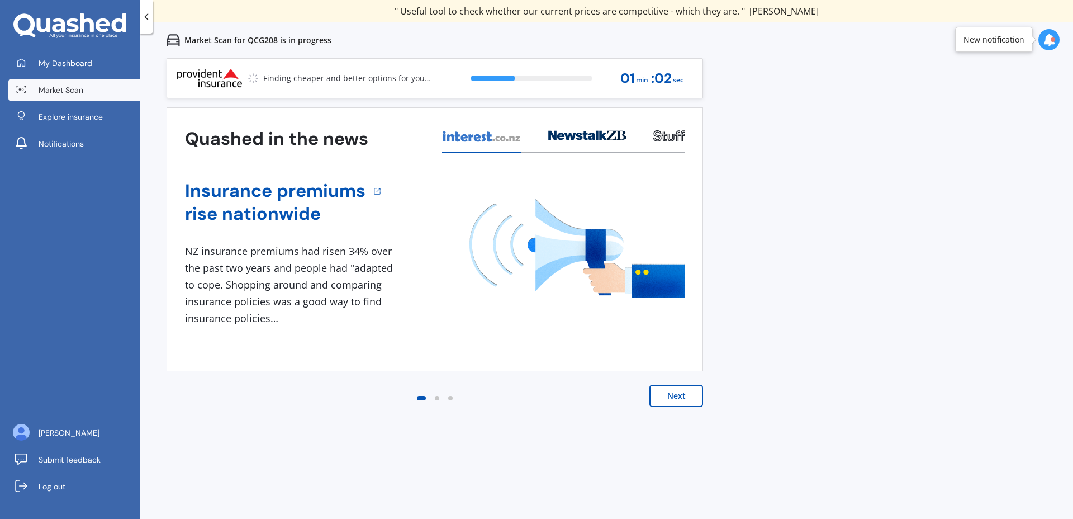
click at [71, 94] on span "Market Scan" at bounding box center [61, 89] width 45 height 11
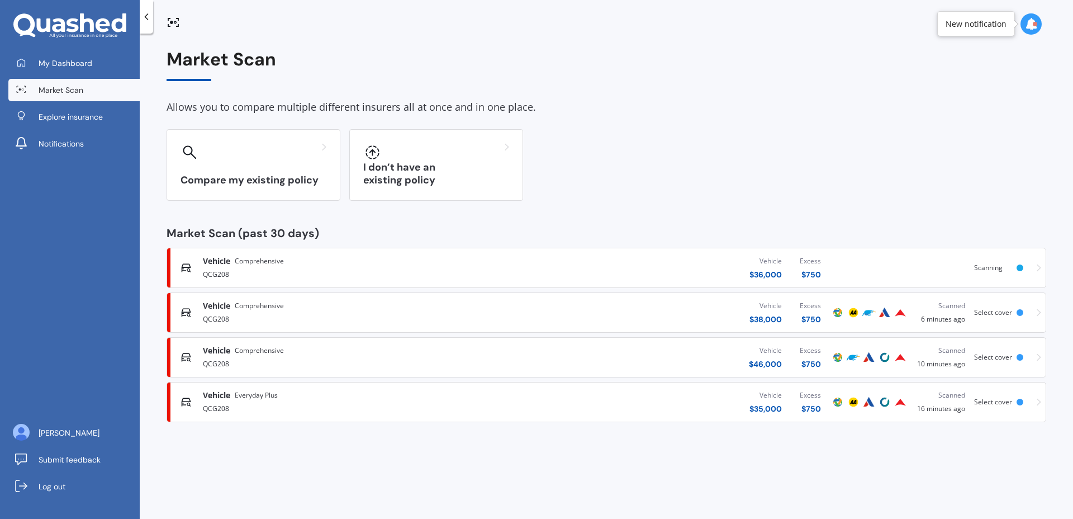
click at [525, 306] on div "Vehicle $ 38,000 Excess $ 750" at bounding box center [667, 313] width 325 height 34
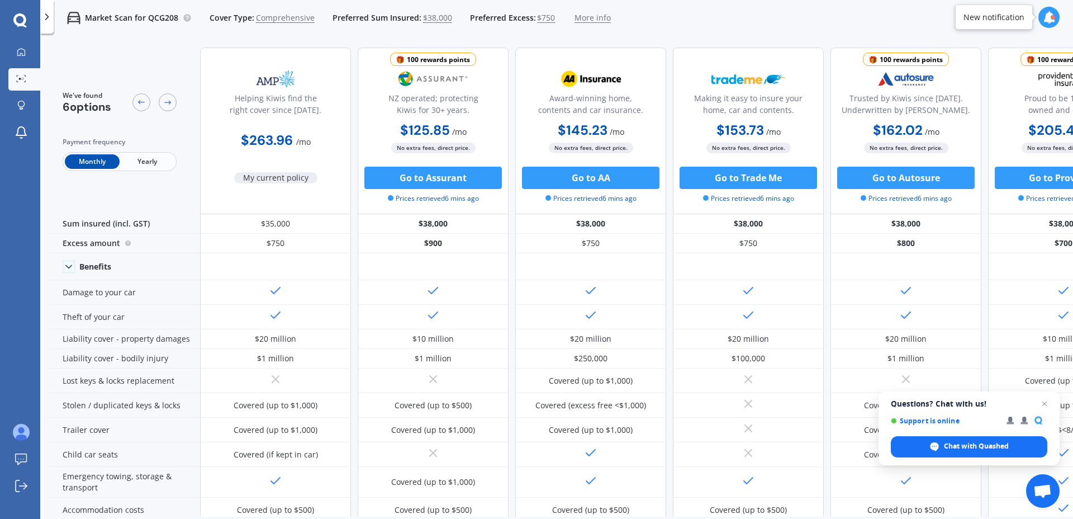
click at [435, 18] on span "$38,000" at bounding box center [437, 17] width 29 height 11
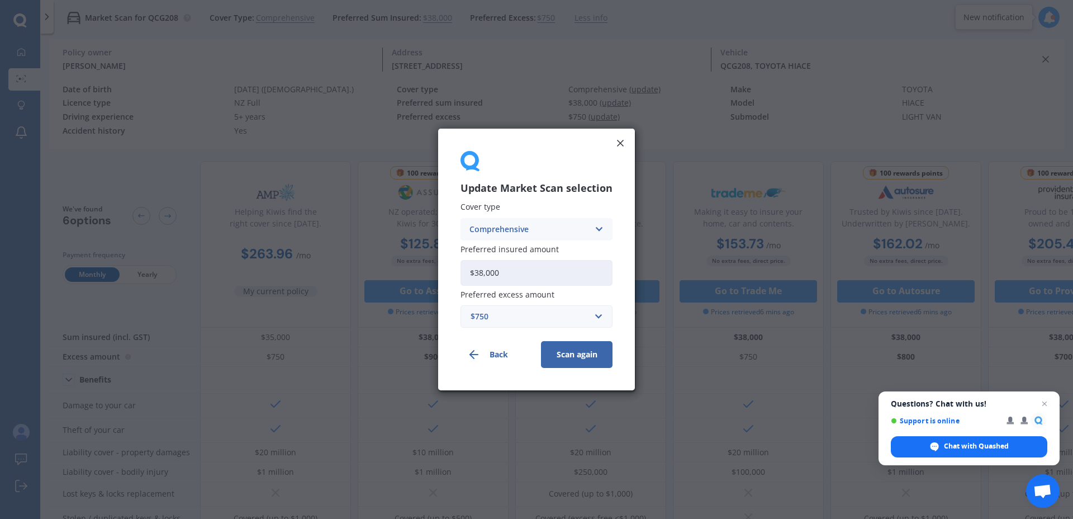
click at [483, 267] on input "$38,000" at bounding box center [537, 273] width 152 height 26
type input "$36,000"
click at [556, 315] on div "$750" at bounding box center [530, 316] width 119 height 12
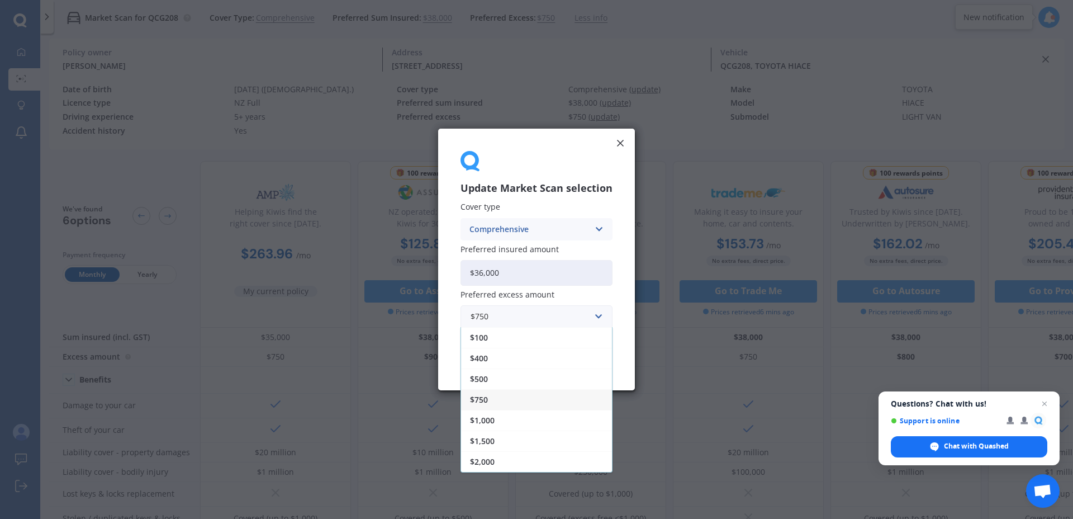
click at [514, 416] on div "$1,000" at bounding box center [536, 420] width 151 height 21
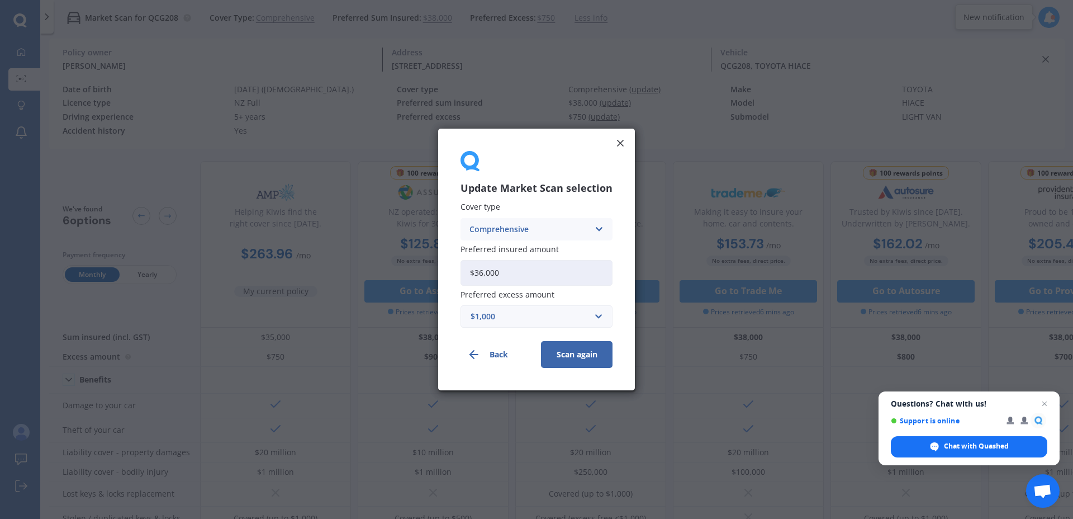
click at [571, 349] on button "Scan again" at bounding box center [577, 354] width 72 height 27
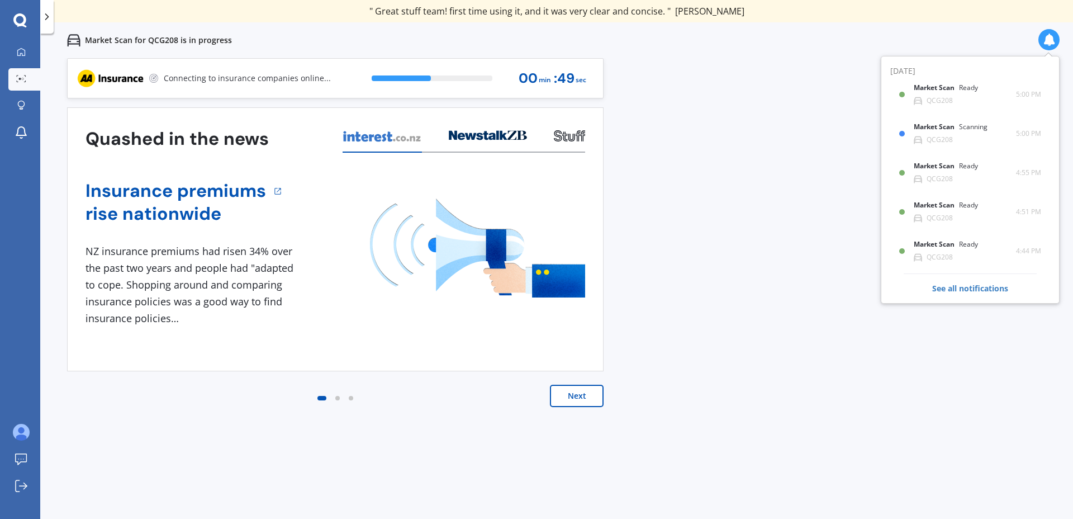
click at [933, 110] on div "Market Scan Ready QCG208 5:00 PM 5:00 PM" at bounding box center [970, 95] width 142 height 34
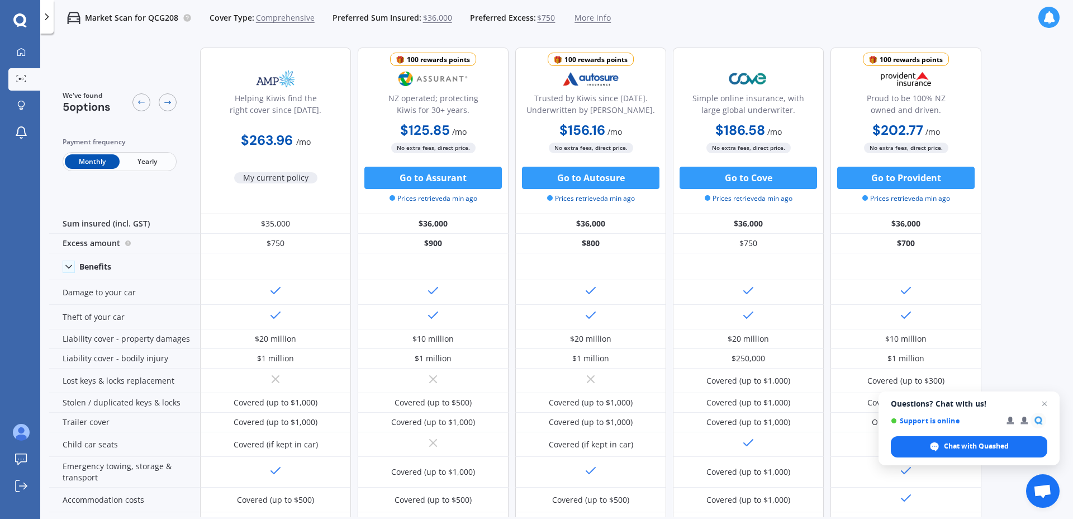
click at [670, 36] on div "Market Scan for QCG208 Cover Type: Comprehensive Preferred Sum Insured: $36,000…" at bounding box center [556, 295] width 1033 height 519
click at [1050, 12] on icon at bounding box center [1049, 17] width 12 height 12
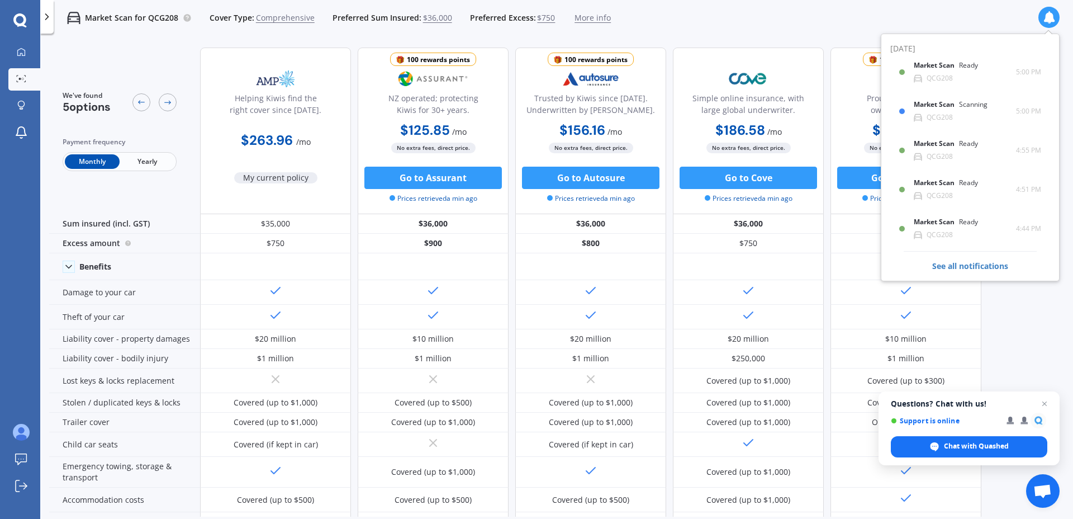
click at [970, 105] on div "Scanning" at bounding box center [973, 105] width 29 height 8
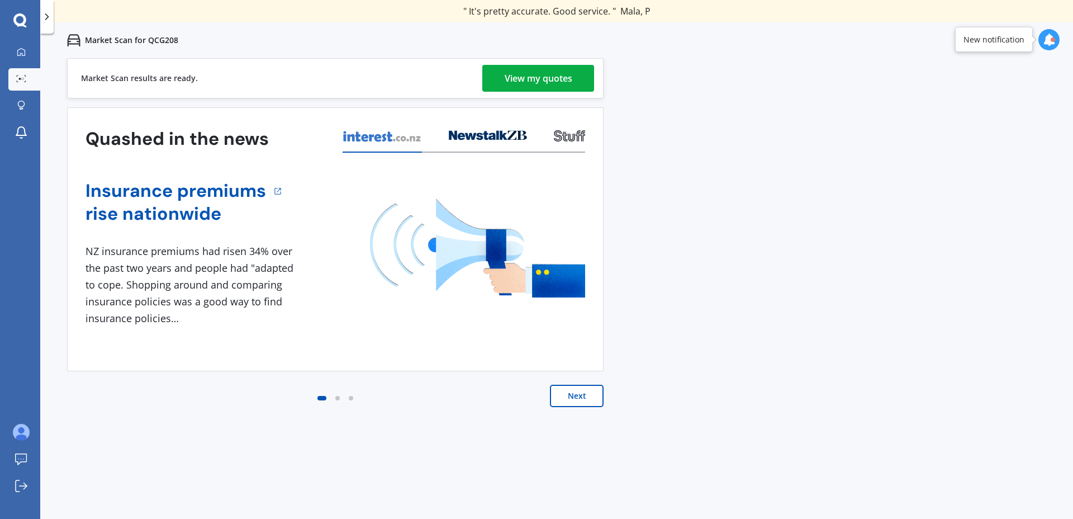
click at [583, 80] on link "View my quotes" at bounding box center [538, 78] width 112 height 27
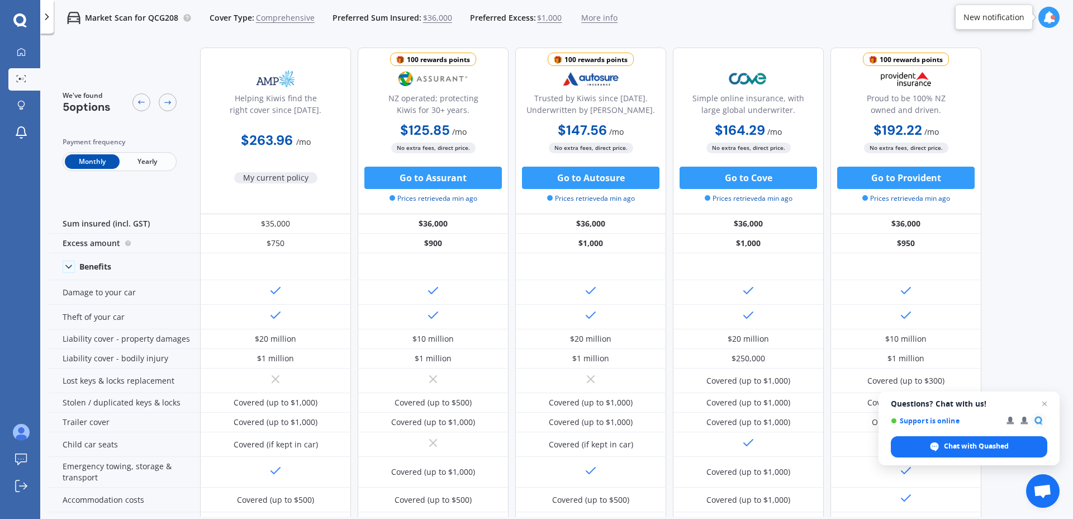
click at [588, 20] on span "More info" at bounding box center [599, 17] width 36 height 11
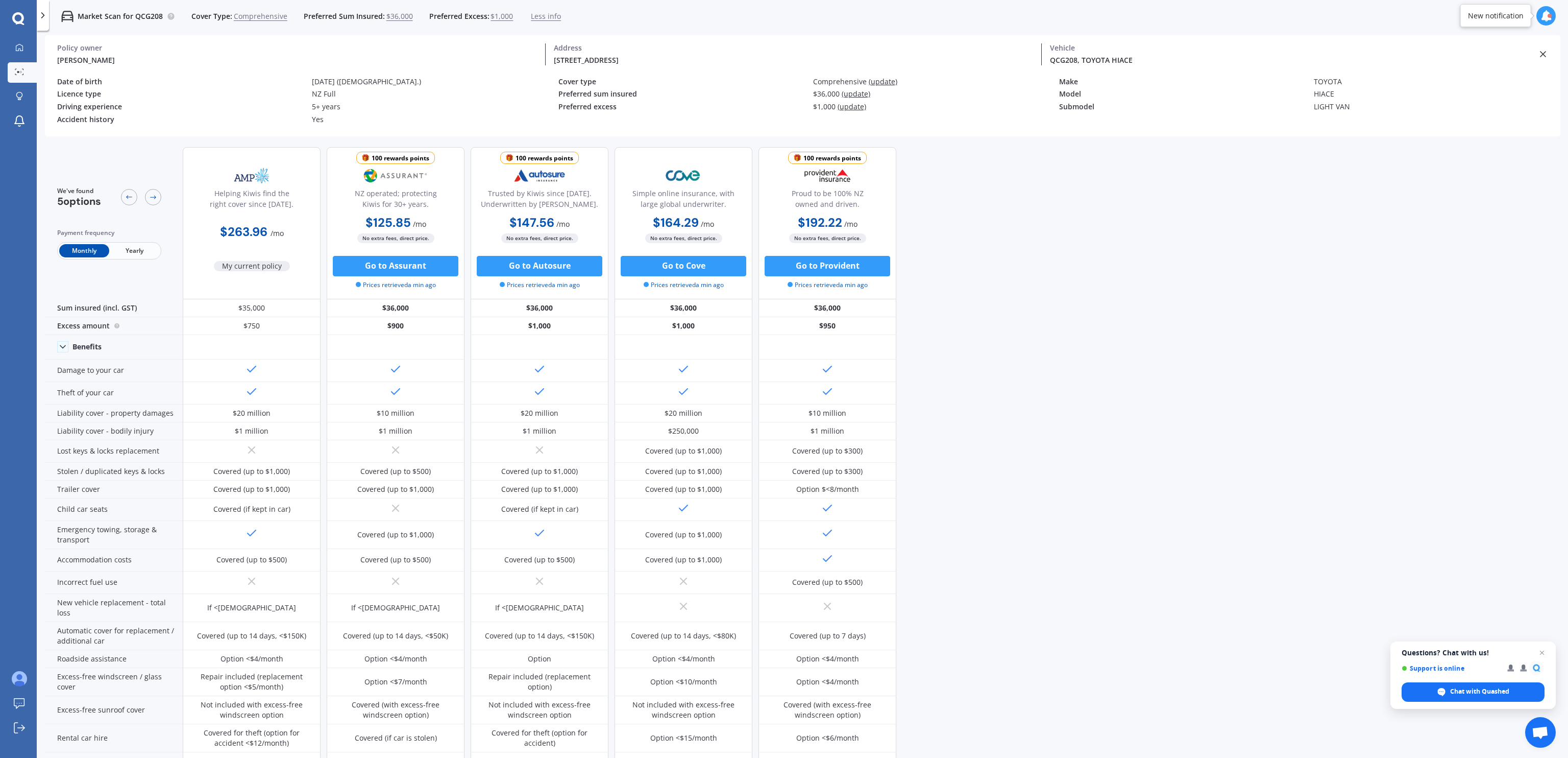
drag, startPoint x: 960, startPoint y: 1, endPoint x: 985, endPoint y: 446, distance: 445.7
click at [980, 446] on div "We've found 5 options Payment frequency Monthly Yearly Helping Kiwis find the r…" at bounding box center [806, 464] width 1523 height 651
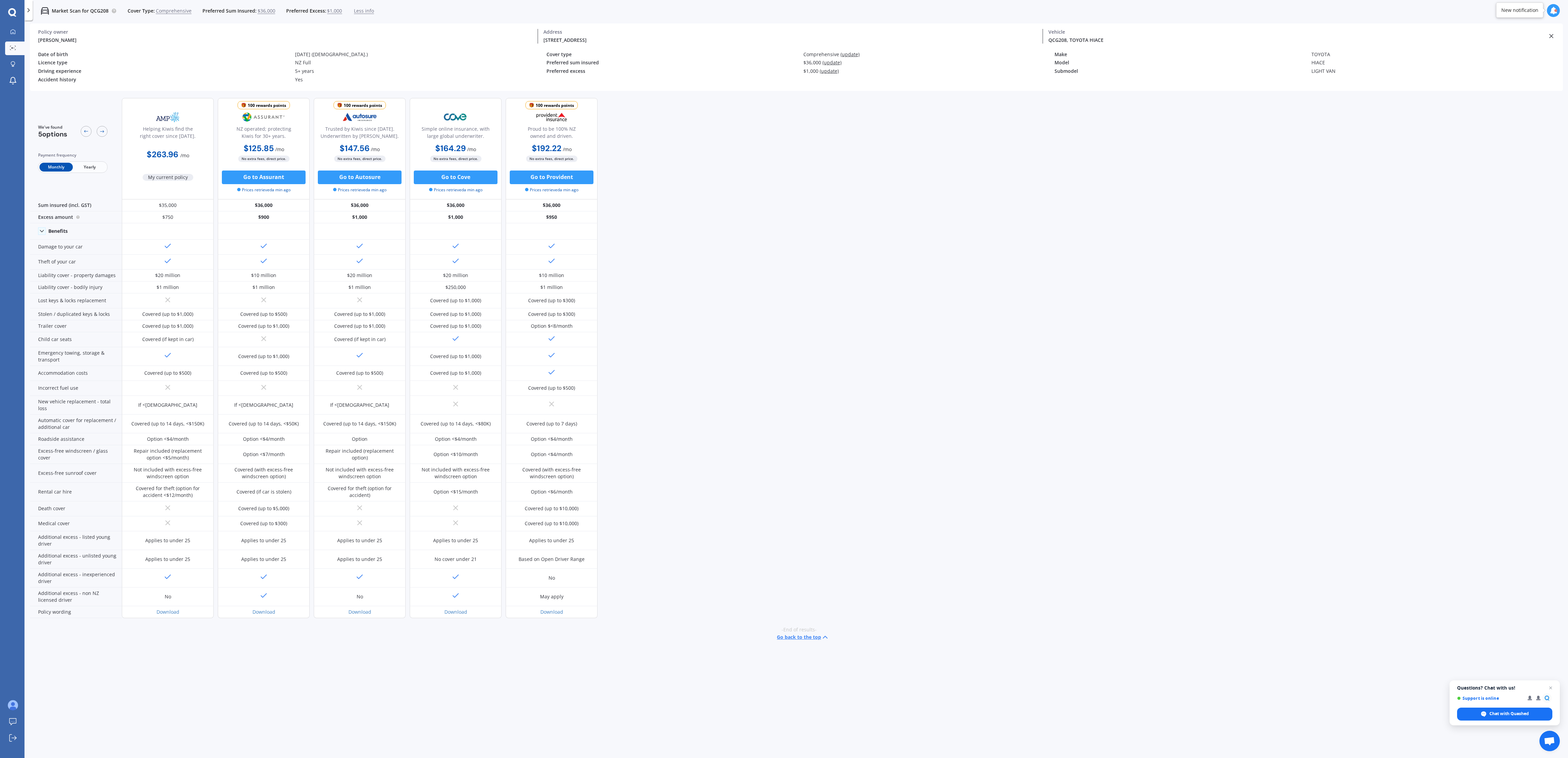
drag, startPoint x: 1037, startPoint y: 3, endPoint x: 1000, endPoint y: 316, distance: 315.2
click at [653, 315] on div "We've found 5 options Payment frequency Monthly Yearly Helping Kiwis find the r…" at bounding box center [799, 436] width 1538 height 687
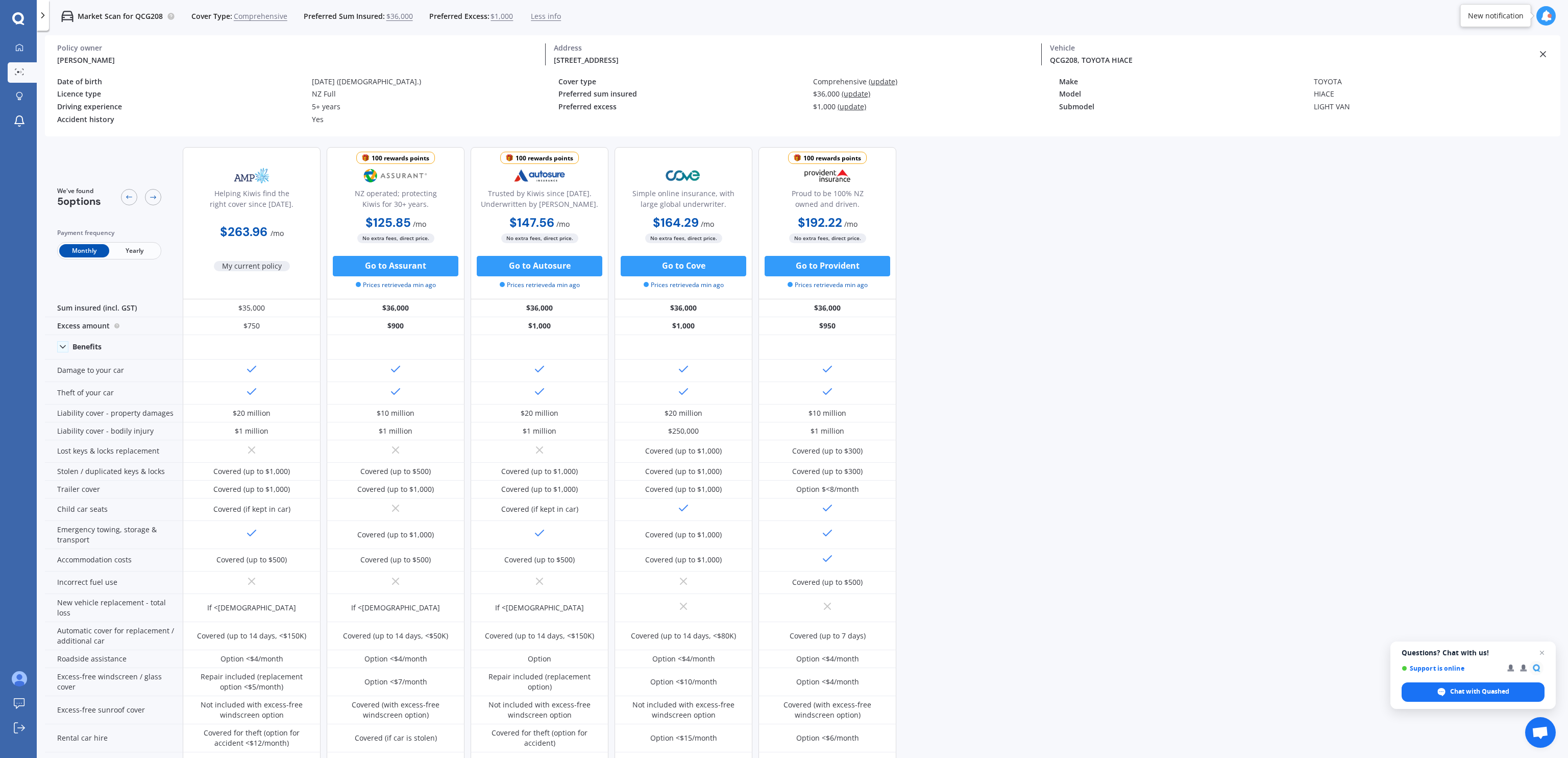
drag, startPoint x: 1649, startPoint y: 16, endPoint x: 1069, endPoint y: 359, distance: 673.8
click at [980, 359] on div "We've found 5 options Payment frequency Monthly Yearly Helping Kiwis find the r…" at bounding box center [806, 464] width 1523 height 651
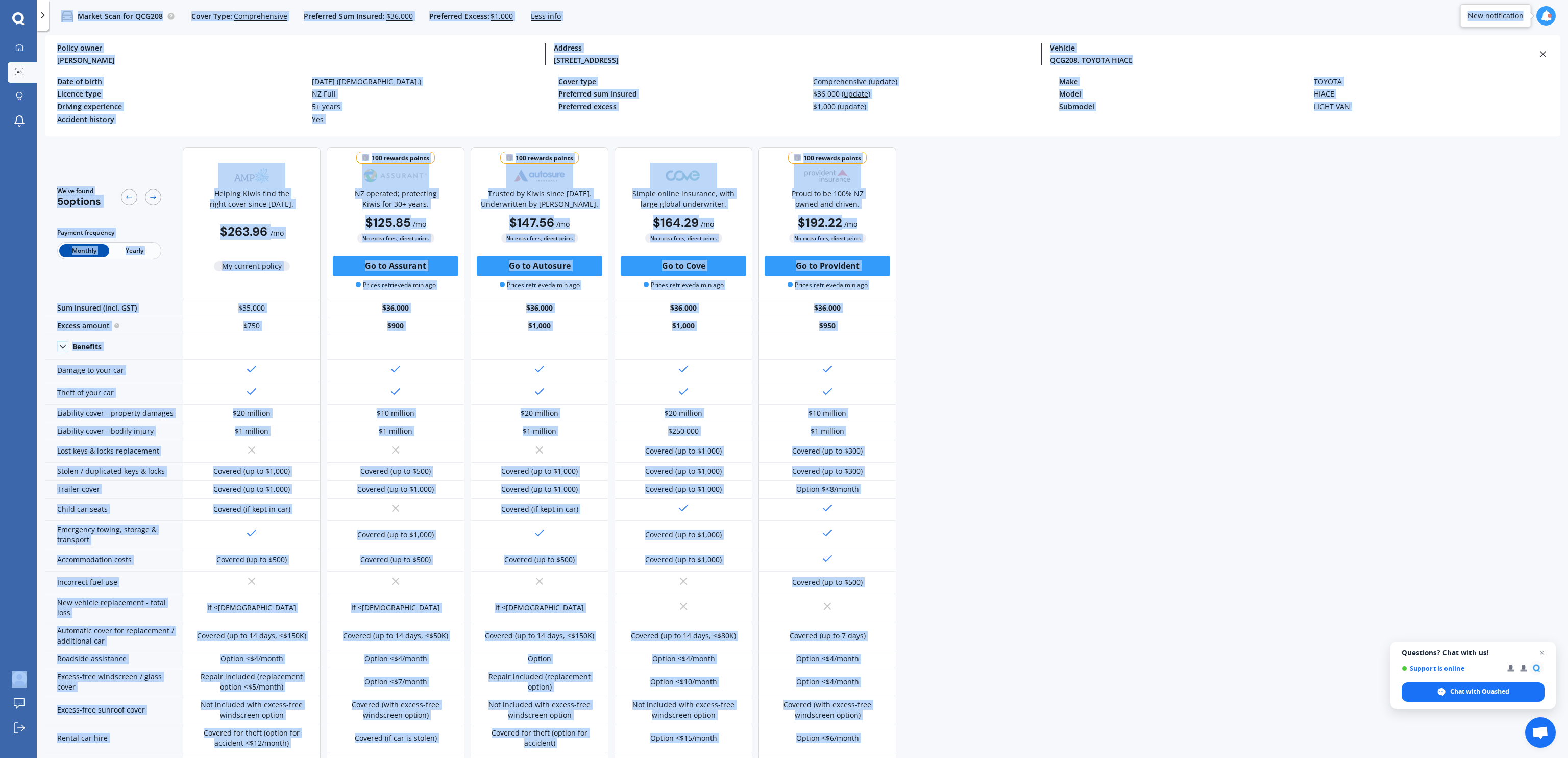
copy body "We are experiencing high volume of Market Scans . Just a heads up we will have …"
click at [980, 335] on div "We've found 5 options Payment frequency Monthly Yearly Helping Kiwis find the r…" at bounding box center [806, 464] width 1523 height 651
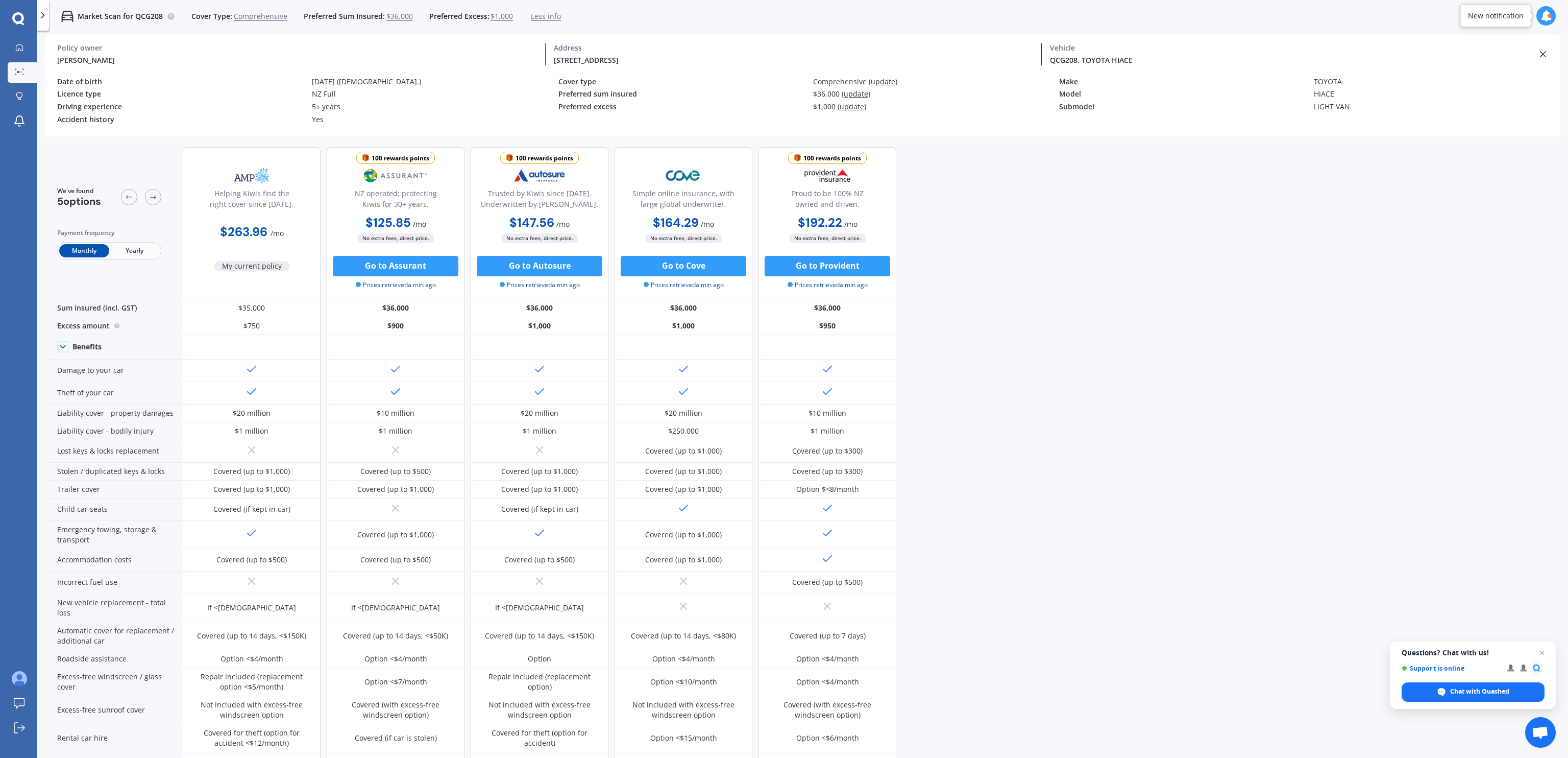
click at [393, 268] on button "Go to Assurant" at bounding box center [395, 266] width 126 height 20
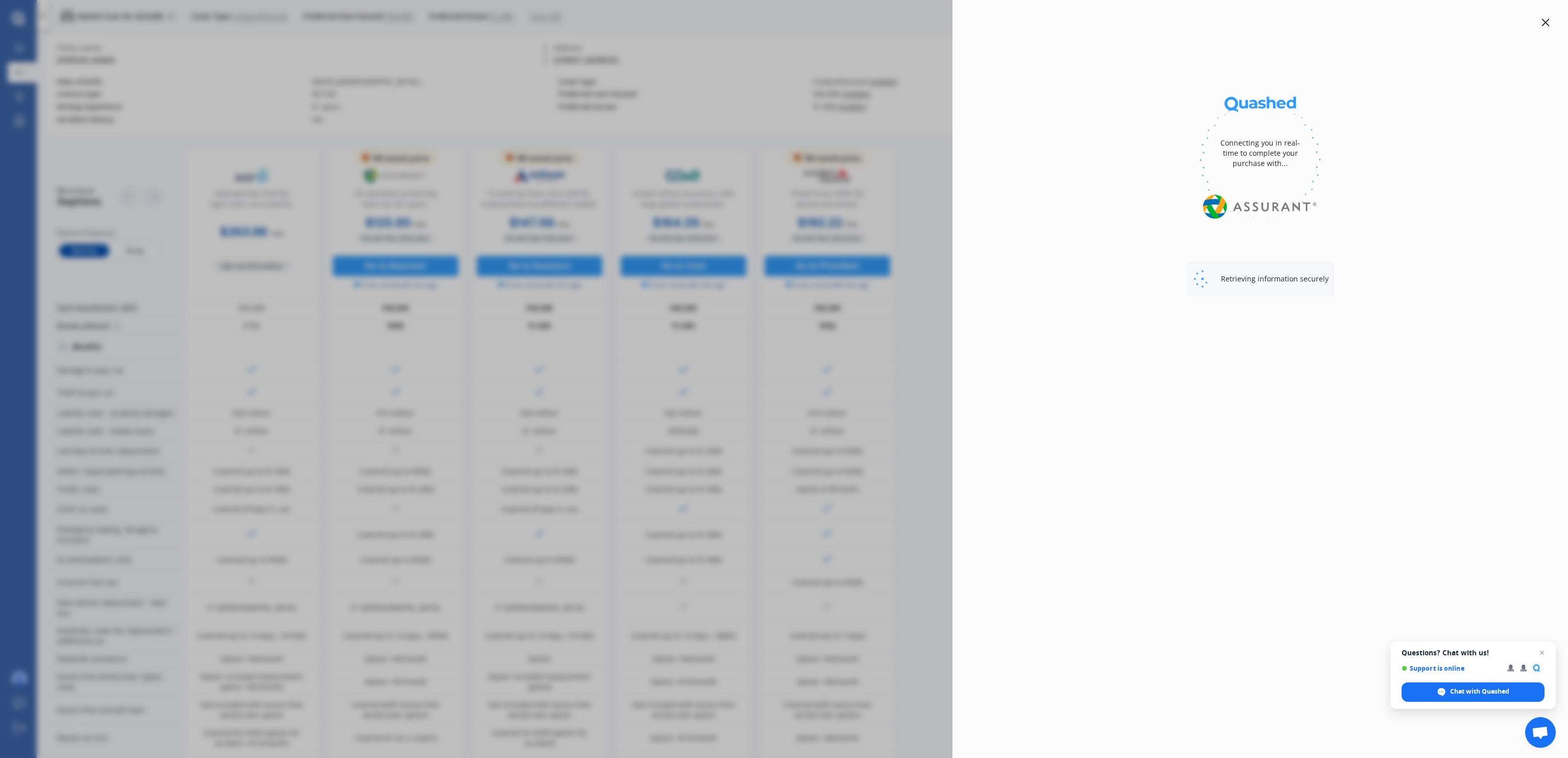
select select "full"
select select "500.00"
select select "North Shore"
select select "TOYOTA"
select select "HIACE"
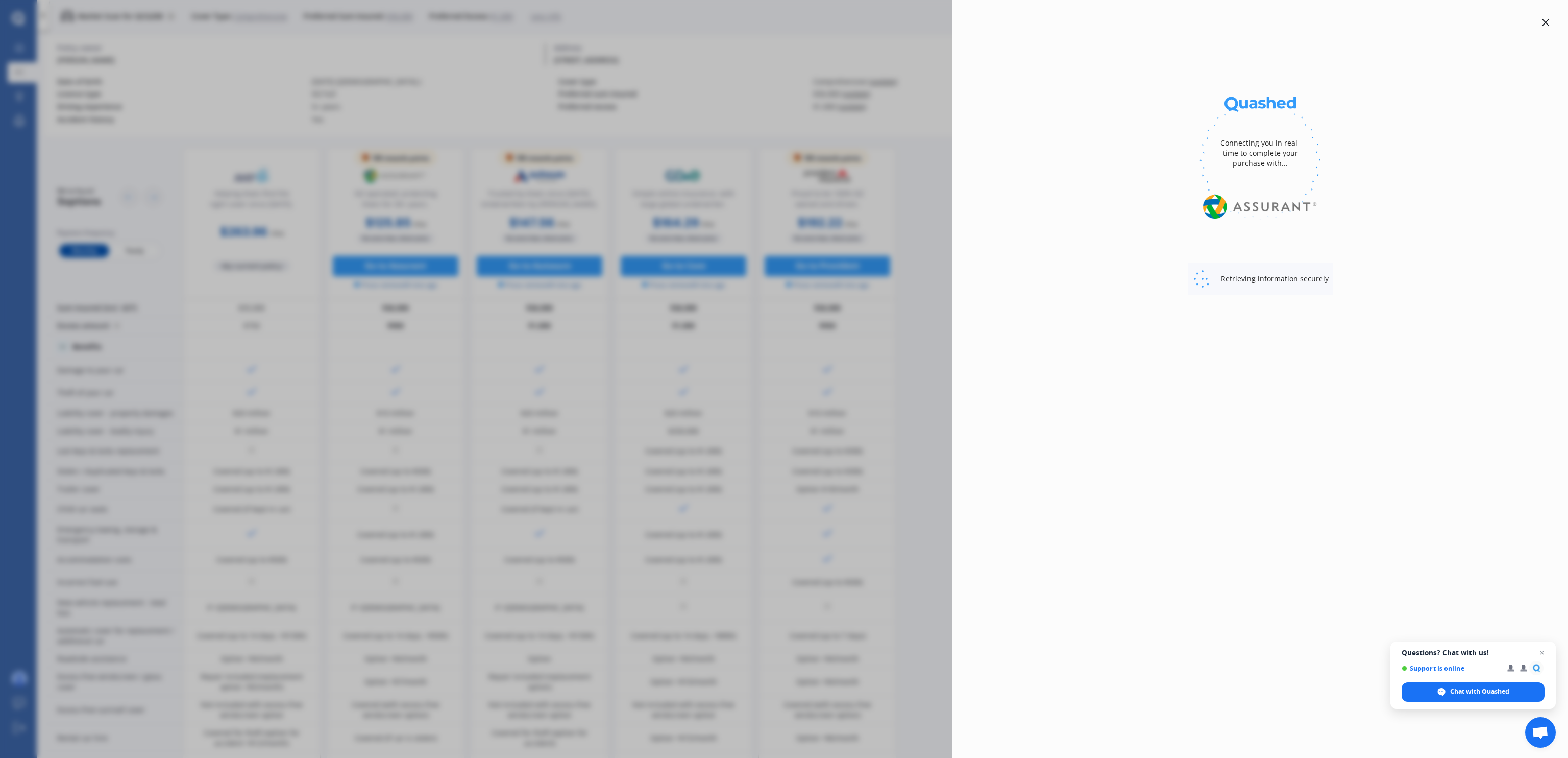
select select "LIGHT VAN"
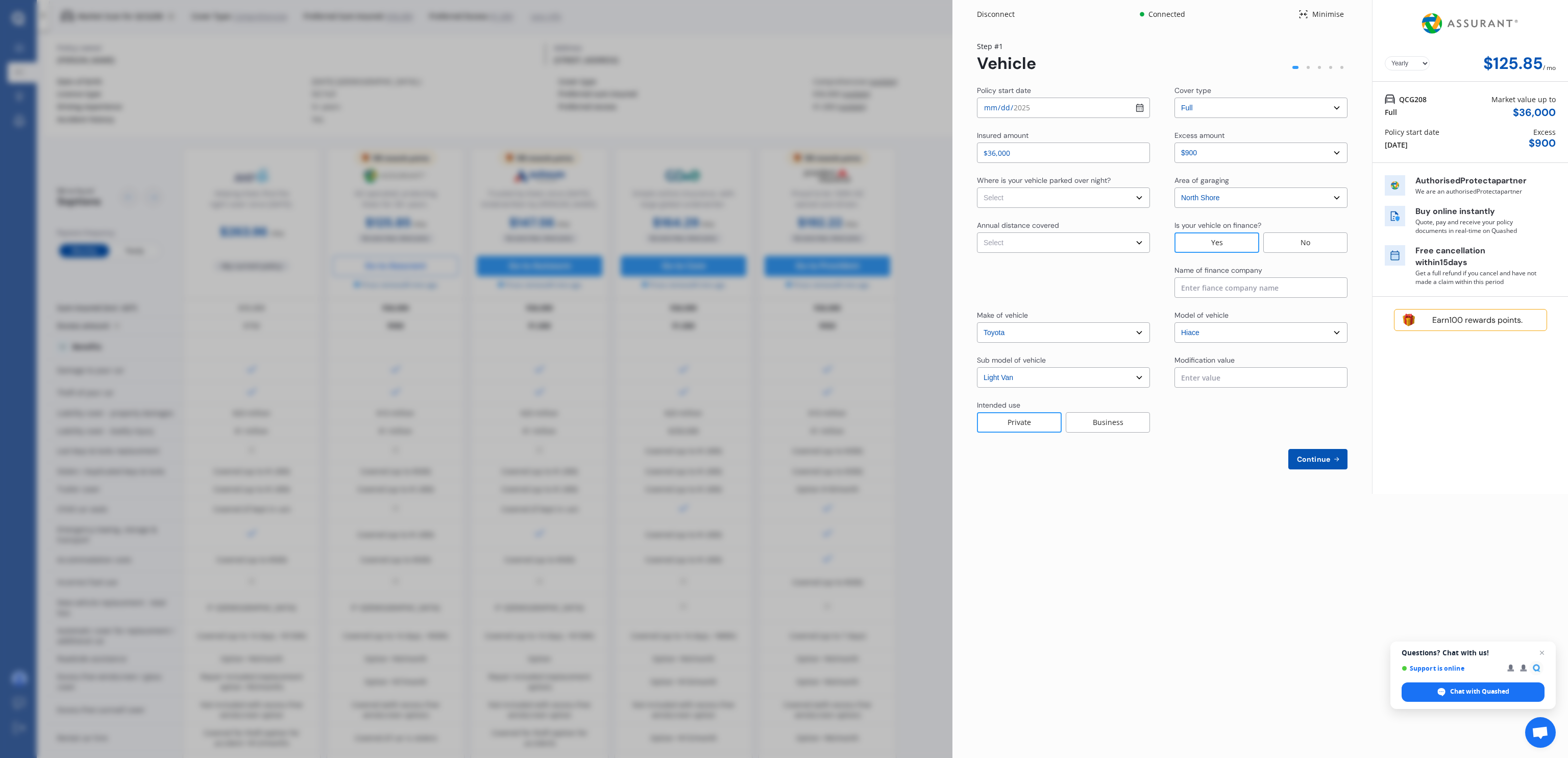
select select "Monthly"
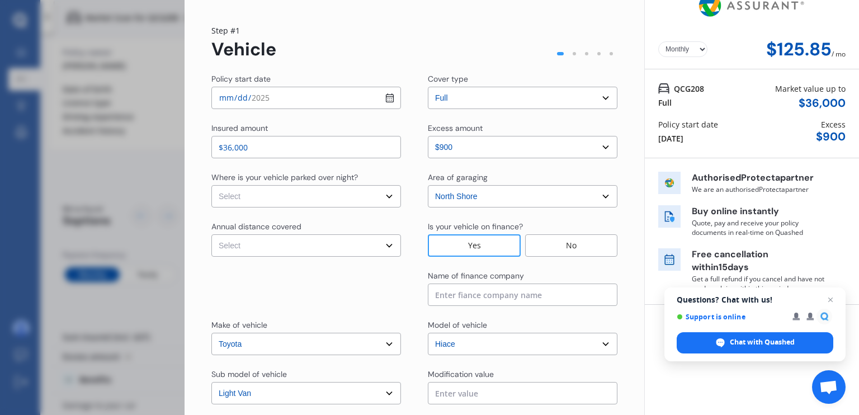
scroll to position [13, 0]
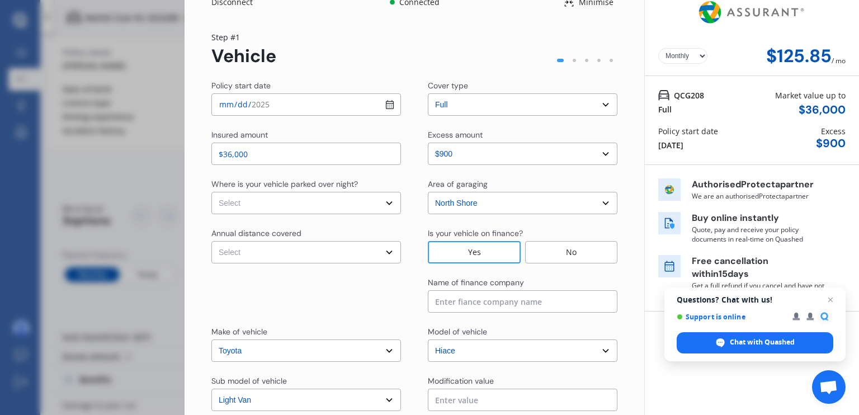
click at [264, 194] on select "Select In a garage On own property On street or road" at bounding box center [306, 203] width 190 height 22
select select "On own property"
click at [211, 192] on select "Select In a garage On own property On street or road" at bounding box center [306, 203] width 190 height 22
click at [256, 252] on select "Select Low (less than 15,000km per year) Average (15,000-30,000km per year) Hig…" at bounding box center [306, 252] width 190 height 22
select select "20000"
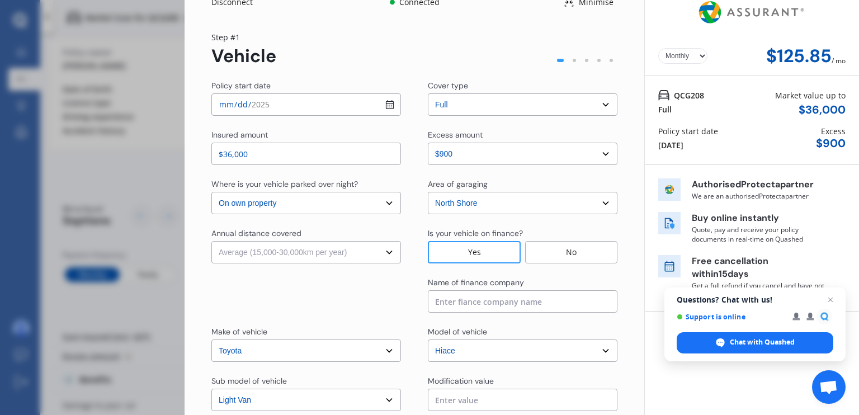
click at [211, 241] on select "Select Low (less than 15,000km per year) Average (15,000-30,000km per year) Hig…" at bounding box center [306, 252] width 190 height 22
click at [478, 108] on select "Select cover type 3rd Party Full" at bounding box center [523, 104] width 190 height 22
click at [468, 151] on select "Select excess amount $400 $900 $1,400" at bounding box center [523, 154] width 190 height 22
select select "1000.00"
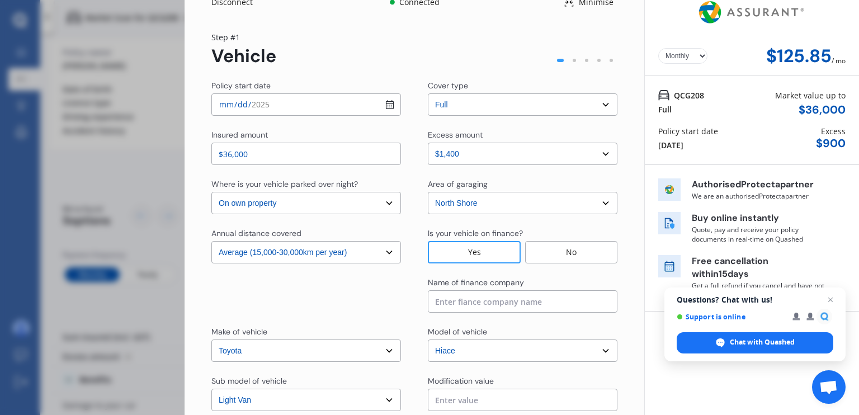
click at [428, 143] on select "Select excess amount $400 $900 $1,400" at bounding box center [523, 154] width 190 height 22
click at [458, 204] on select "Select Auckland City Auckland West Country / Rodney / Gulf Islands Bay Of Plent…" at bounding box center [523, 203] width 190 height 22
click at [413, 236] on div "Annual distance covered Select Low (less than 15,000km per year) Average (15,00…" at bounding box center [414, 246] width 406 height 36
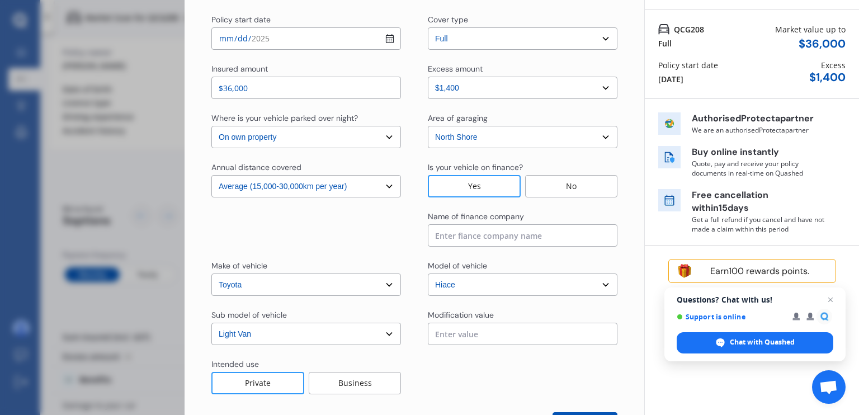
scroll to position [80, 0]
click at [445, 237] on input at bounding box center [523, 234] width 190 height 22
type input "heartland"
click at [413, 261] on div "Make of vehicle Select make AC ALFA ROMEO ASTON MARTIN AUDI AUSTIN BEDFORD Bent…" at bounding box center [414, 277] width 406 height 36
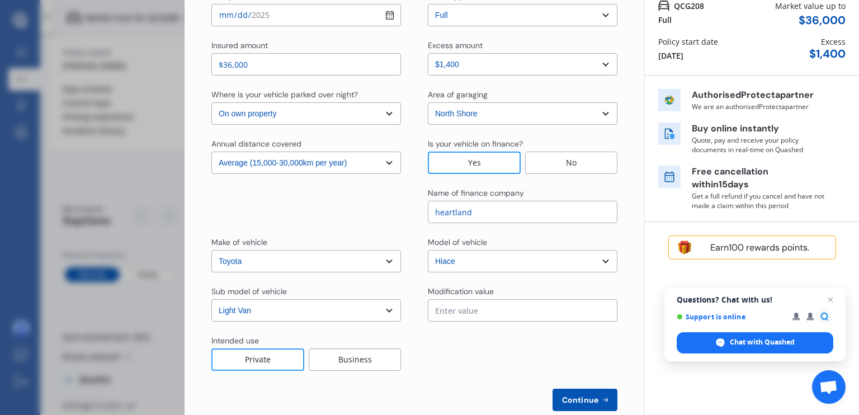
scroll to position [125, 0]
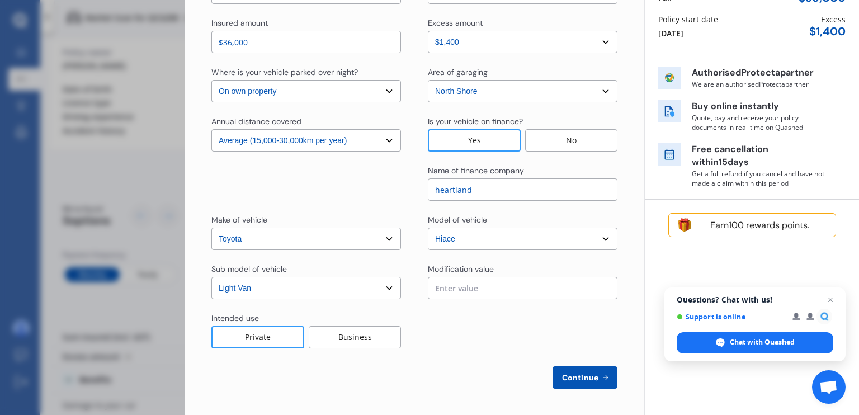
click at [442, 288] on input "text" at bounding box center [523, 288] width 190 height 22
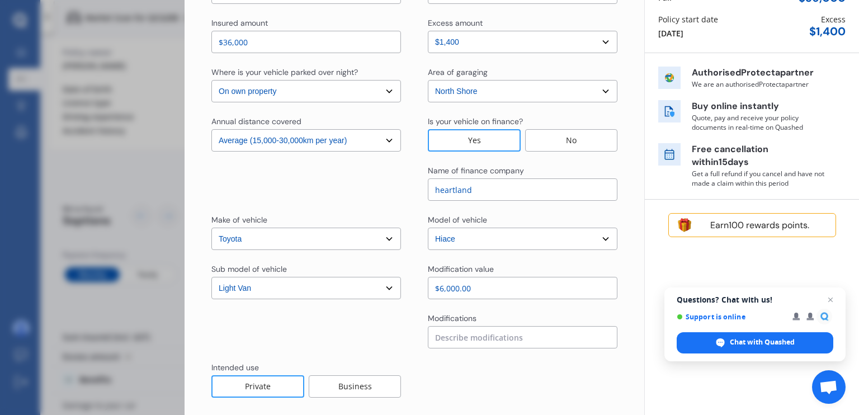
type input "$6,000.00"
click at [465, 333] on input at bounding box center [523, 337] width 190 height 22
type input "dog crates"
click at [389, 329] on div at bounding box center [306, 330] width 190 height 36
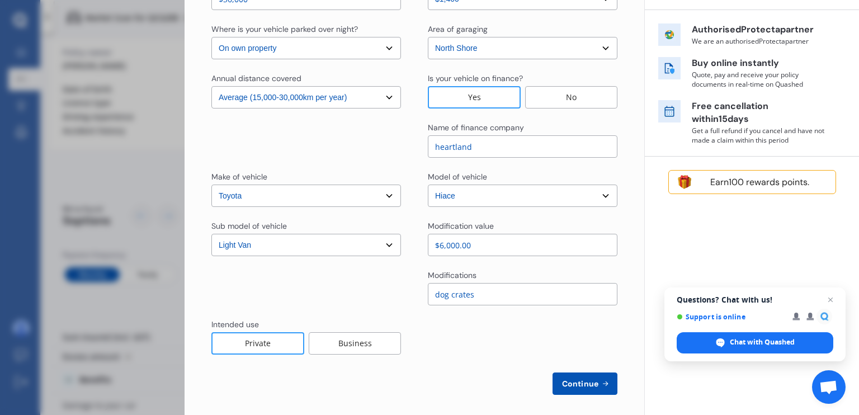
scroll to position [170, 0]
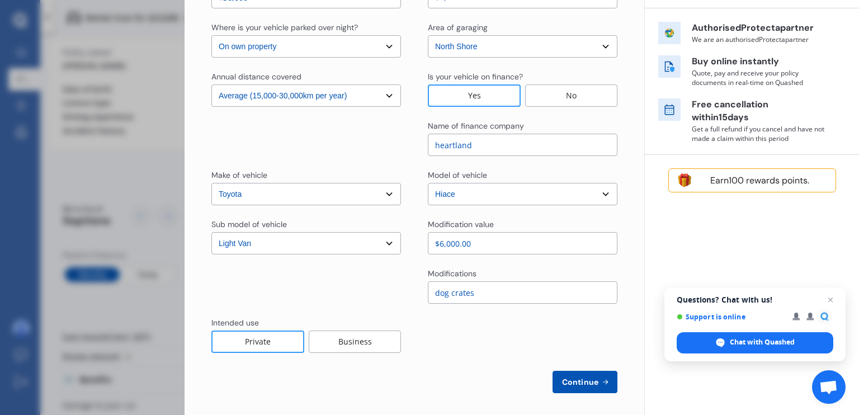
click at [362, 338] on div "Business" at bounding box center [355, 341] width 92 height 22
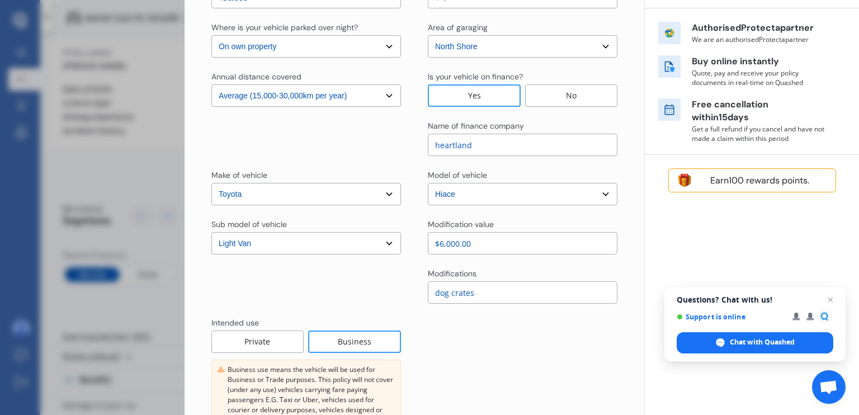
click at [416, 286] on div "Modifications dog crates" at bounding box center [414, 286] width 406 height 36
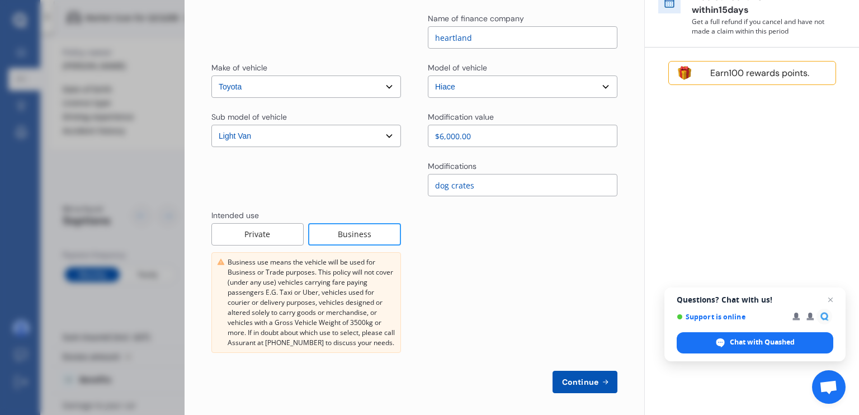
scroll to position [282, 0]
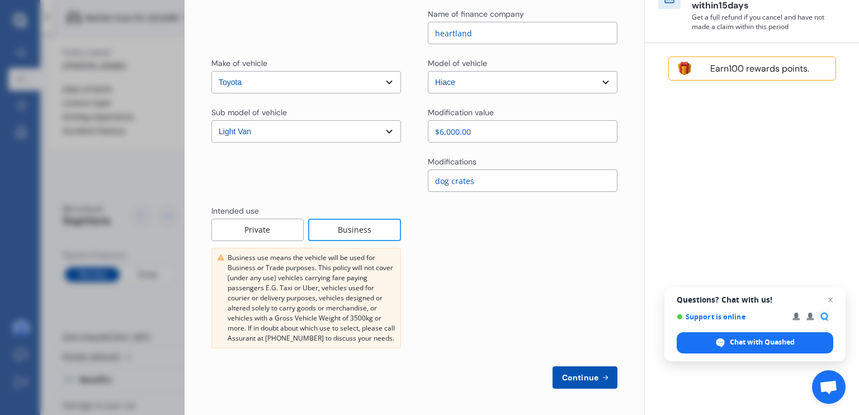
click at [560, 373] on span "Continue" at bounding box center [580, 377] width 41 height 9
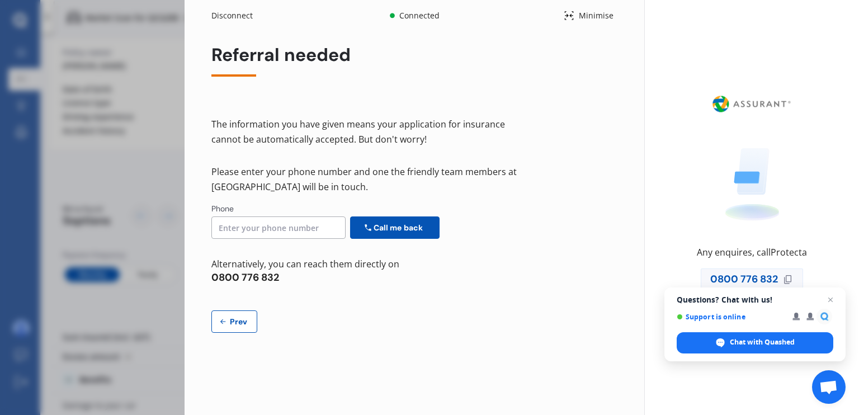
scroll to position [0, 0]
click at [461, 328] on div "Prev" at bounding box center [414, 321] width 406 height 22
click at [571, 295] on div "Referral needed The information you have given means your application for insur…" at bounding box center [414, 189] width 406 height 288
click at [244, 228] on input at bounding box center [278, 227] width 134 height 22
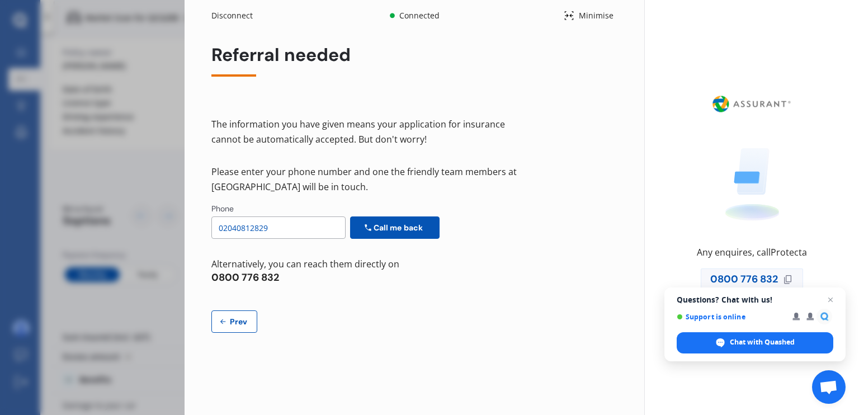
type input "02040812829"
click at [397, 227] on span "Call me back" at bounding box center [398, 227] width 54 height 9
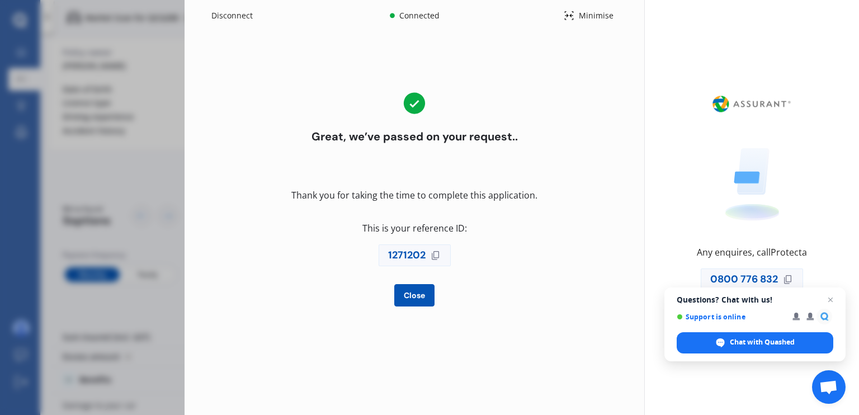
click at [423, 297] on span "Close" at bounding box center [414, 295] width 26 height 9
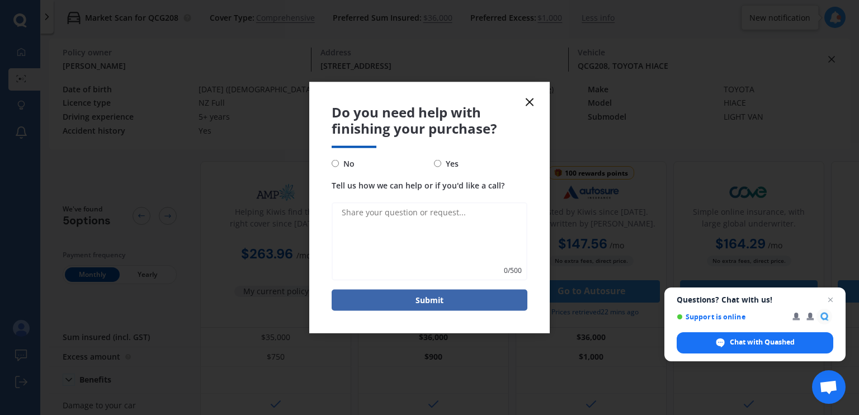
click at [532, 101] on icon at bounding box center [529, 102] width 13 height 13
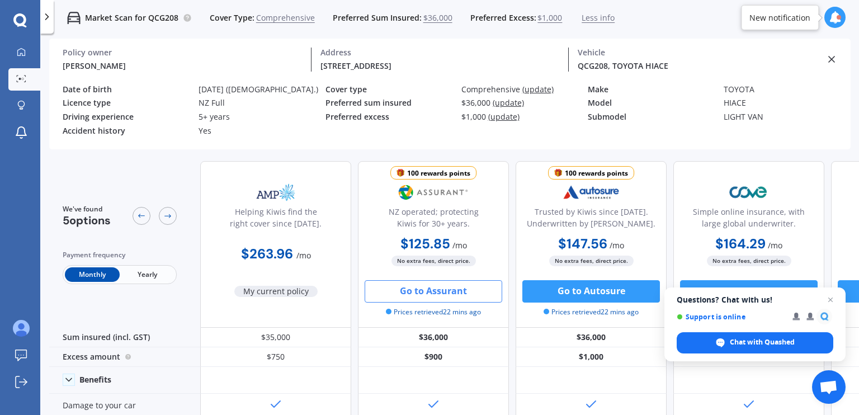
click at [831, 299] on span "Open chat" at bounding box center [829, 299] width 13 height 13
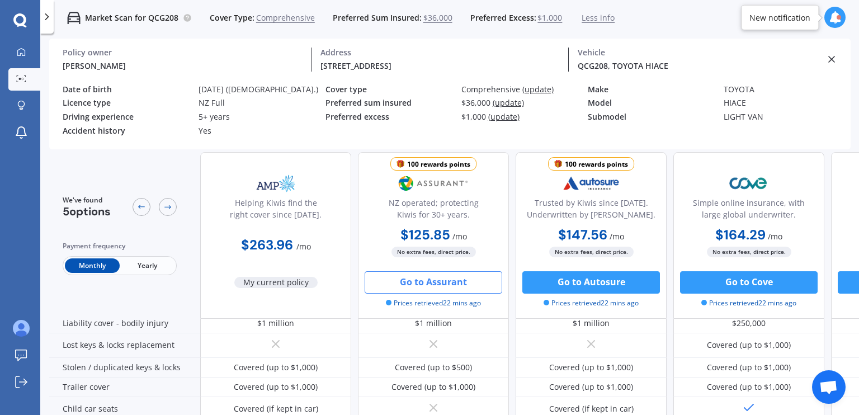
scroll to position [156, 0]
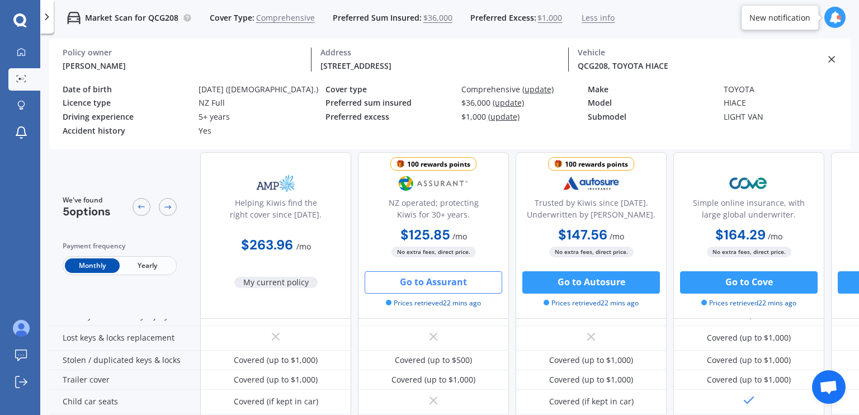
click at [833, 56] on icon at bounding box center [831, 59] width 11 height 11
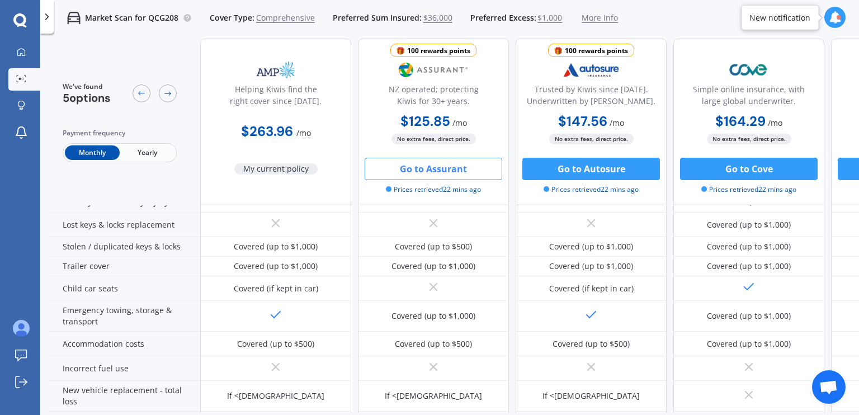
click at [357, 194] on div "Helping Kiwis find the right cover since 1966. $263.96 / mo My current policy 1…" at bounding box center [591, 122] width 782 height 167
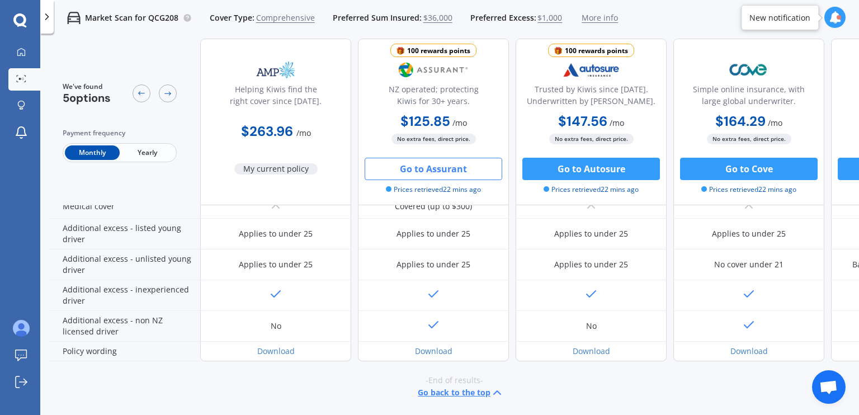
scroll to position [545, 0]
click at [421, 345] on link "Download" at bounding box center [433, 350] width 37 height 11
click at [27, 51] on div at bounding box center [21, 53] width 17 height 10
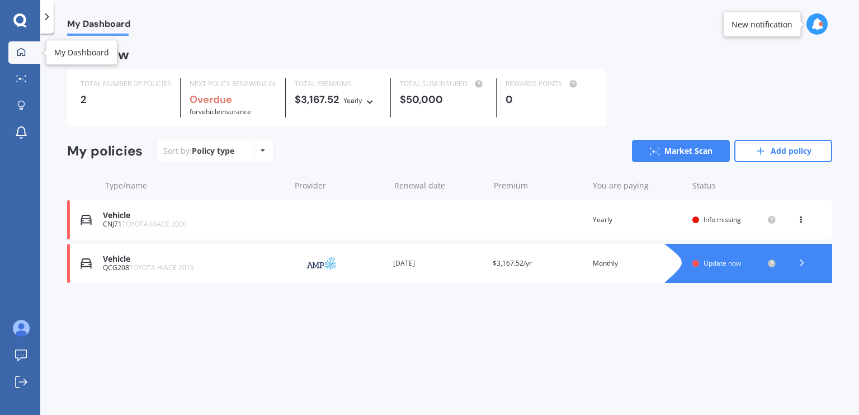
click at [27, 51] on div at bounding box center [21, 53] width 17 height 10
click at [220, 226] on div "CNJ71 TOYOTA HIACE 2000" at bounding box center [194, 224] width 182 height 8
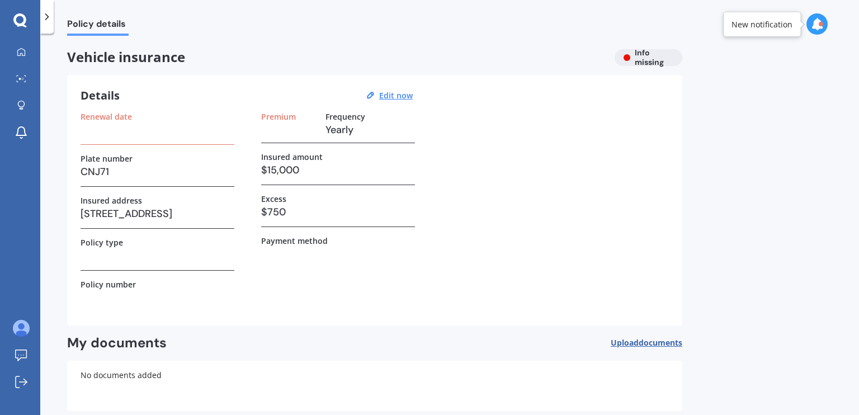
click at [248, 226] on div "Renewal date Plate number CNJ71 Insured address 390 Paremoremo Road, Paremoremo…" at bounding box center [374, 212] width 588 height 200
click at [396, 96] on u "Edit now" at bounding box center [396, 95] width 34 height 11
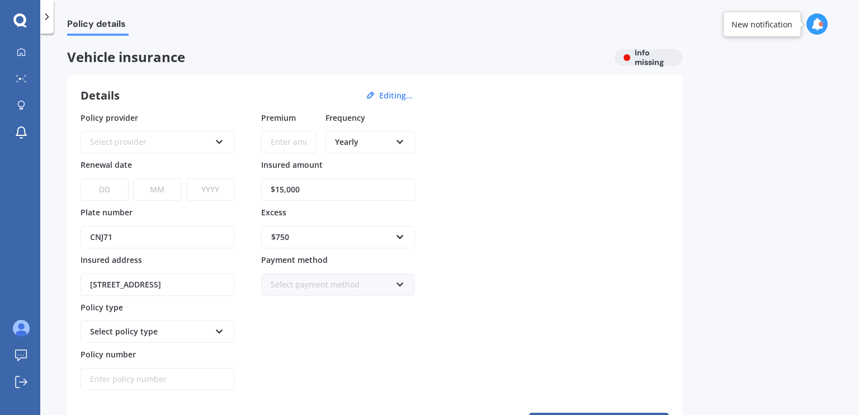
click at [164, 140] on div "Select provider" at bounding box center [150, 142] width 120 height 12
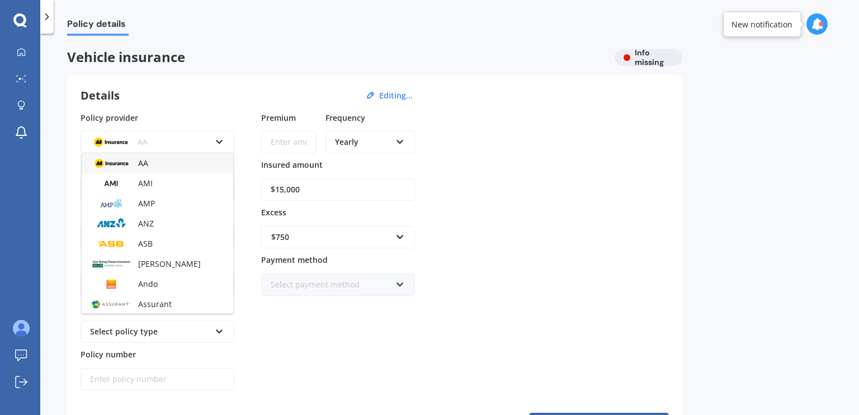
click at [172, 134] on div "AA AA AMI AMP ANZ ASB Aioi Nissay Dowa Ando Assurant Autosure BNZ Co-Operative …" at bounding box center [157, 142] width 154 height 22
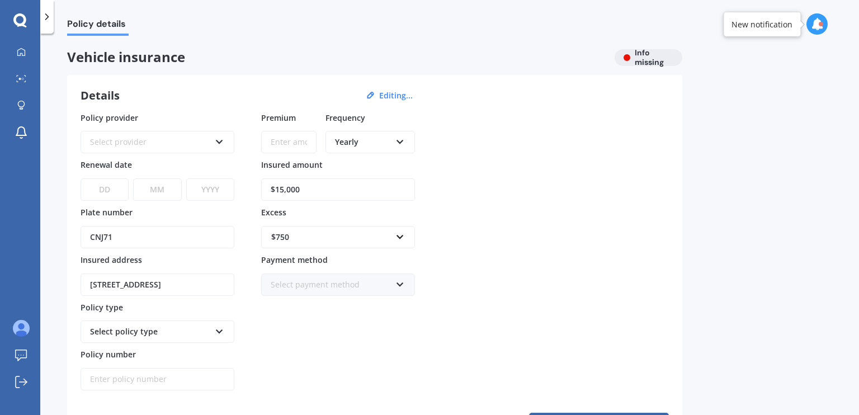
click at [125, 147] on div "Select provider" at bounding box center [150, 142] width 120 height 12
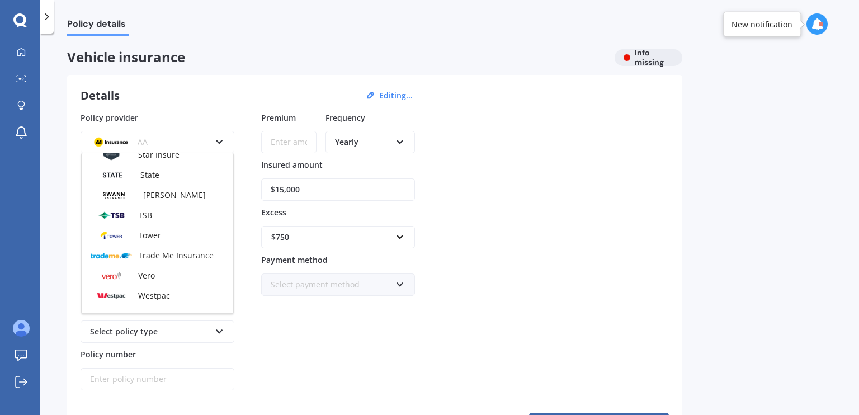
scroll to position [484, 0]
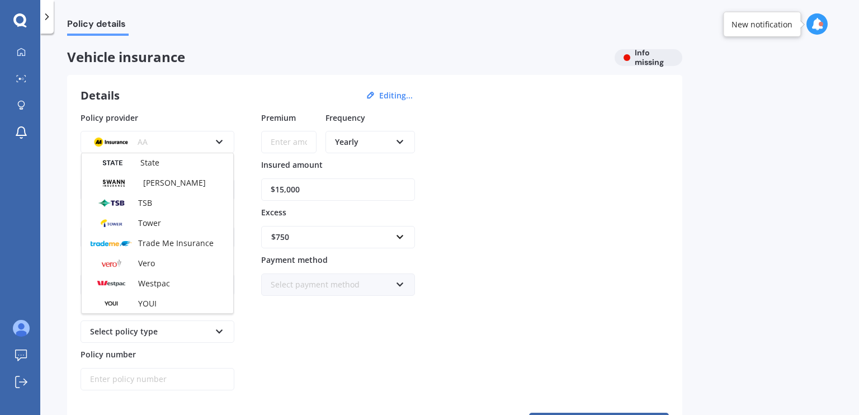
click at [197, 227] on div "Tower" at bounding box center [157, 223] width 151 height 20
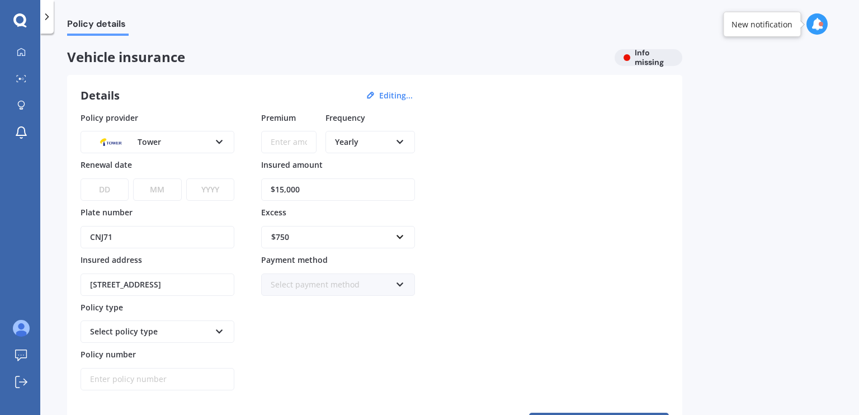
click at [285, 142] on input "Premium" at bounding box center [288, 142] width 55 height 22
click at [376, 140] on div "Yearly" at bounding box center [363, 142] width 56 height 12
click at [370, 226] on div "Monthly" at bounding box center [369, 224] width 87 height 20
click at [306, 144] on input "$7,817.00" at bounding box center [288, 142] width 55 height 22
type input "$7.00"
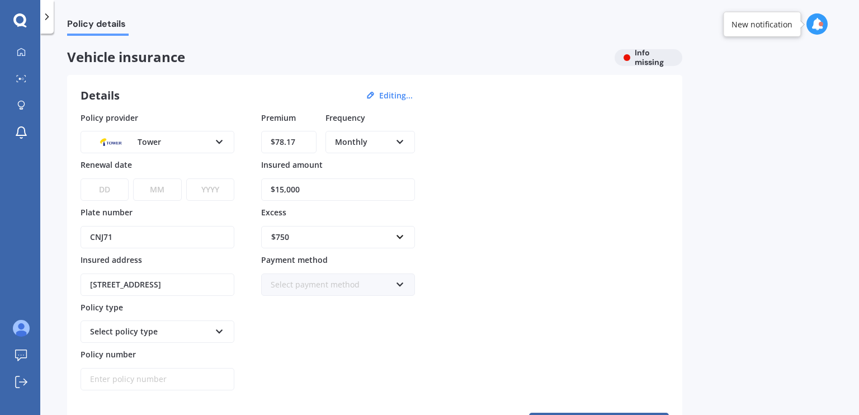
type input "$78.17"
click at [311, 209] on label "Excess" at bounding box center [335, 211] width 149 height 11
click at [357, 235] on div "$750" at bounding box center [331, 237] width 120 height 12
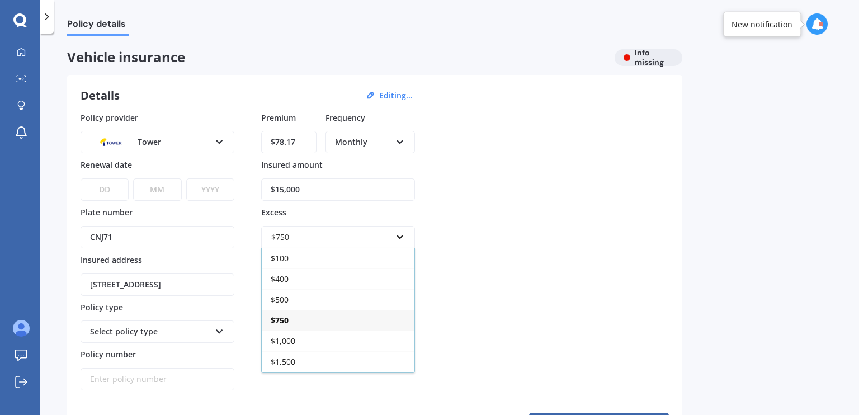
click at [309, 337] on div "$1,000" at bounding box center [338, 340] width 153 height 21
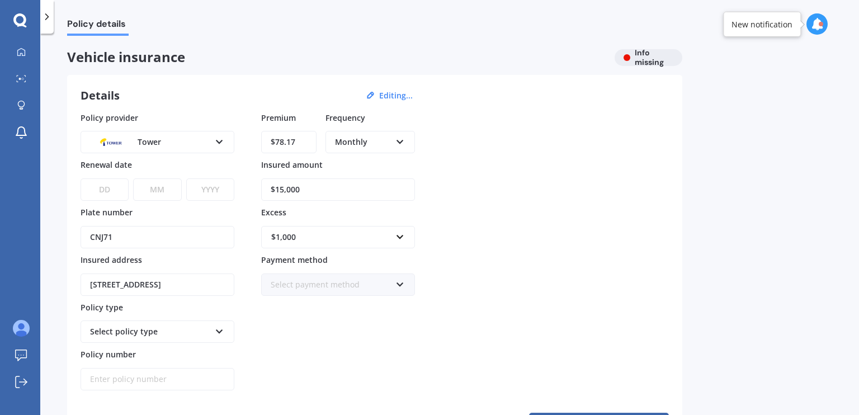
click at [341, 338] on div "Premium $78.17 Frequency Monthly Yearly Six-Monthly Quarterly Monthly Fortnight…" at bounding box center [338, 251] width 154 height 279
click at [358, 283] on div "Select payment method" at bounding box center [331, 284] width 120 height 12
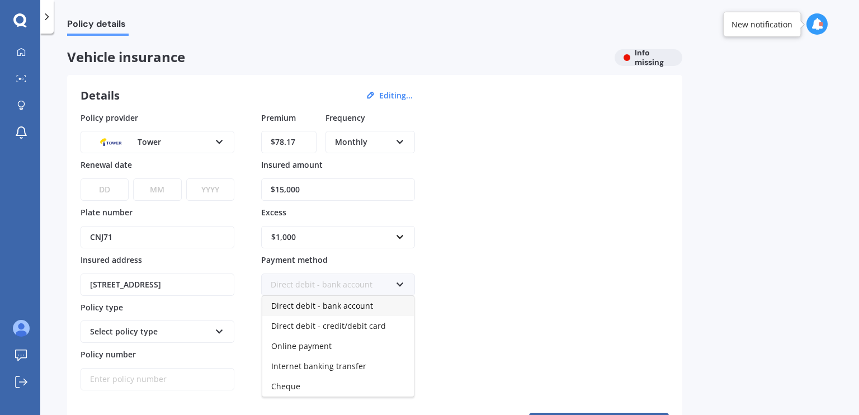
click at [358, 283] on div "Direct debit - bank account" at bounding box center [331, 284] width 120 height 12
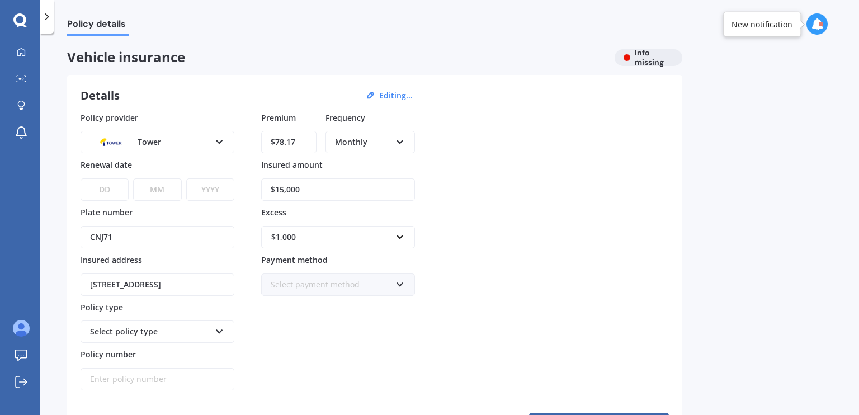
click at [466, 266] on div "Policy provider Tower AA AMI AMP ANZ ASB Aioi Nissay Dowa Ando Assurant Autosur…" at bounding box center [374, 251] width 588 height 279
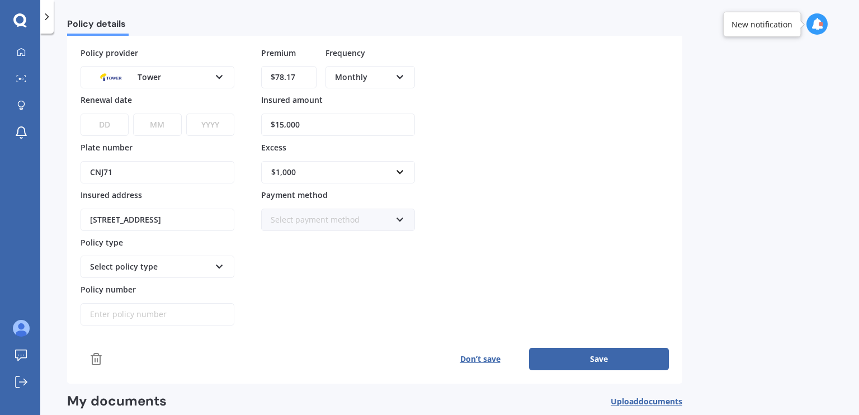
scroll to position [89, 0]
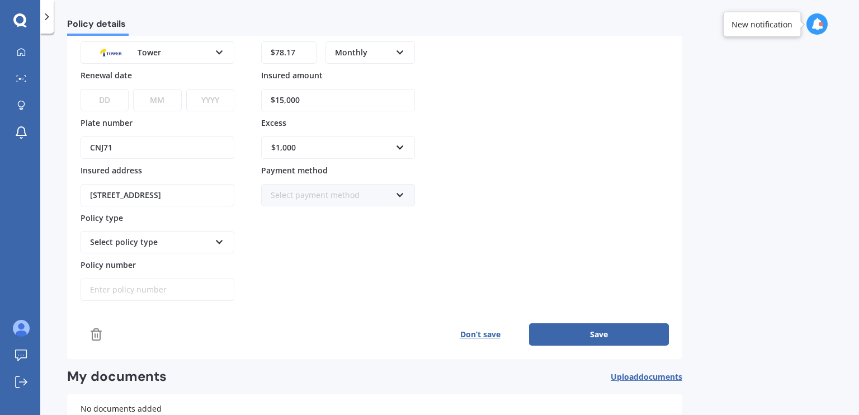
click at [112, 236] on div "Select policy type" at bounding box center [150, 242] width 120 height 12
click at [117, 298] on span "Comprehensive" at bounding box center [120, 303] width 59 height 11
click at [371, 296] on div "Premium $78.17 Frequency Monthly Yearly Six-Monthly Quarterly Monthly Fortnight…" at bounding box center [338, 161] width 154 height 279
click at [108, 291] on input "Policy number" at bounding box center [157, 289] width 154 height 22
click at [158, 304] on div "Policy provider Tower AA AMI AMP ANZ ASB Aioi Nissay Dowa Ando Assurant Autosur…" at bounding box center [374, 184] width 588 height 324
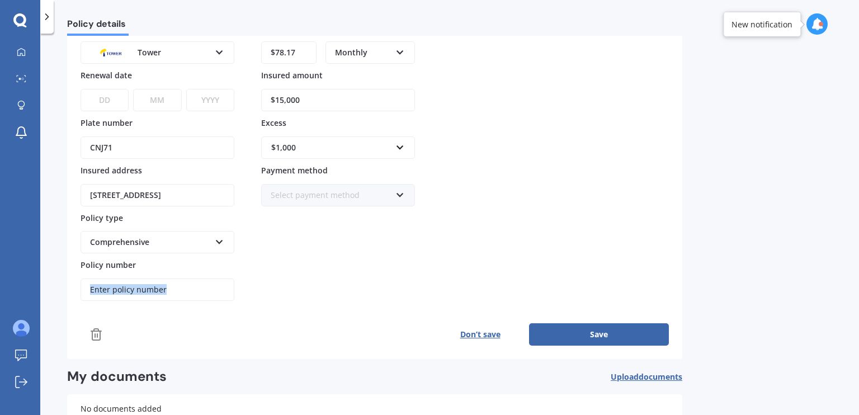
click at [158, 304] on div "Policy provider Tower AA AMI AMP ANZ ASB Aioi Nissay Dowa Ando Assurant Autosur…" at bounding box center [374, 184] width 588 height 324
click at [539, 330] on button "Save" at bounding box center [599, 334] width 140 height 22
click at [102, 99] on select "DD 01 02 03 04 05 06 07 08 09 10 11 12 13 14 15 16 17 18 19 20 21 22 23 24 25 2…" at bounding box center [103, 100] width 47 height 22
